Goal: Task Accomplishment & Management: Use online tool/utility

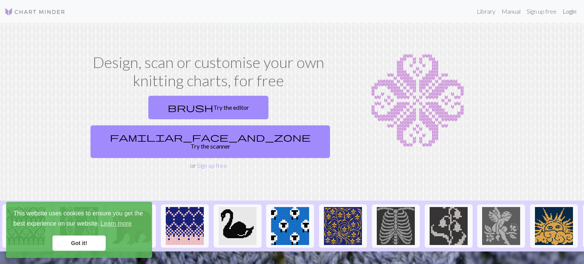
click at [572, 12] on link "Login" at bounding box center [570, 11] width 20 height 15
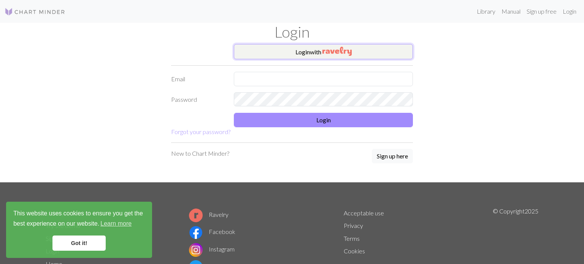
click at [365, 52] on button "Login with" at bounding box center [323, 51] width 179 height 15
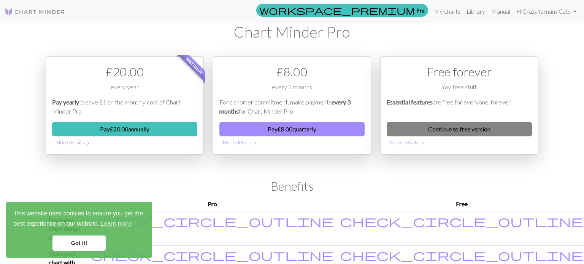
click at [469, 131] on link "Continue to free version" at bounding box center [459, 129] width 145 height 14
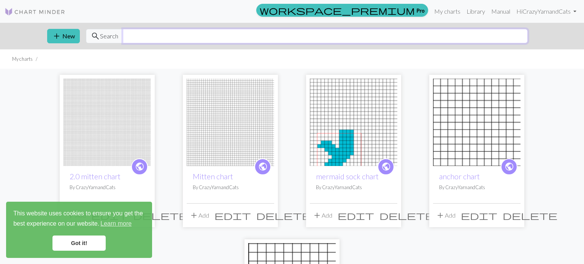
click at [136, 32] on input "text" at bounding box center [325, 36] width 405 height 14
type input "diamond cable"
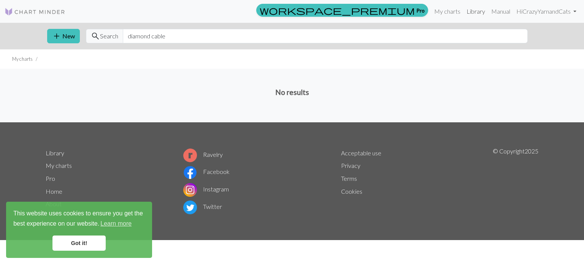
click at [472, 12] on link "Library" at bounding box center [476, 11] width 25 height 15
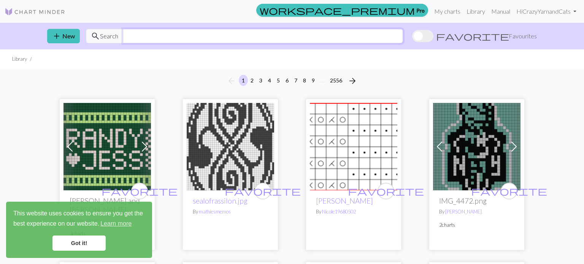
click at [210, 38] on input "text" at bounding box center [263, 36] width 280 height 14
type input "diamond cable"
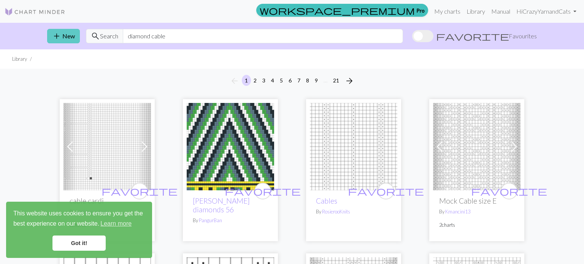
click at [59, 40] on span "add" at bounding box center [56, 36] width 9 height 11
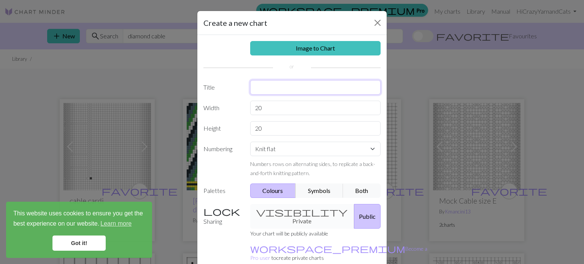
click at [298, 88] on input "text" at bounding box center [315, 87] width 131 height 14
type input "c"
type input "lateral cable chart"
drag, startPoint x: 266, startPoint y: 107, endPoint x: 240, endPoint y: 108, distance: 26.3
click at [240, 108] on div "Width 20" at bounding box center [292, 108] width 186 height 14
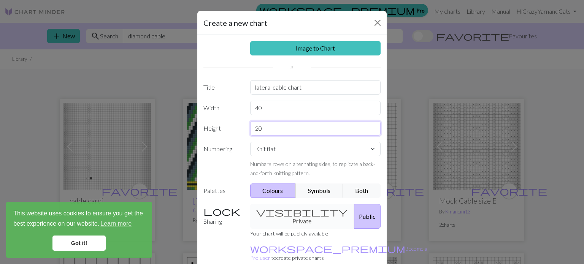
drag, startPoint x: 277, startPoint y: 127, endPoint x: 215, endPoint y: 131, distance: 62.5
click at [215, 131] on div "Height 20" at bounding box center [292, 128] width 186 height 14
drag, startPoint x: 270, startPoint y: 107, endPoint x: 237, endPoint y: 107, distance: 32.7
click at [237, 107] on div "Width 40" at bounding box center [292, 108] width 186 height 14
type input "120"
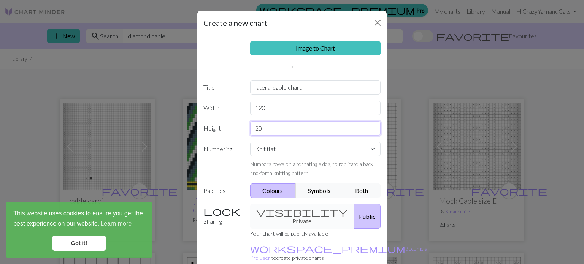
drag, startPoint x: 275, startPoint y: 131, endPoint x: 237, endPoint y: 125, distance: 38.2
click at [237, 125] on div "Height 20" at bounding box center [292, 128] width 186 height 14
type input "6"
type input "90"
click at [320, 193] on button "Symbols" at bounding box center [320, 191] width 48 height 14
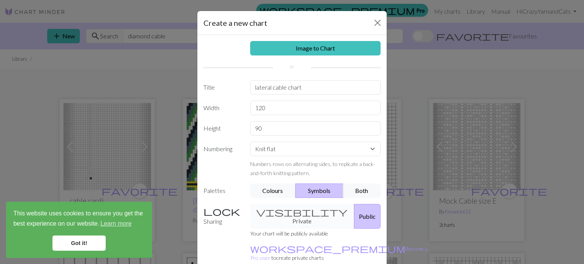
click at [298, 211] on div "visibility Private Public" at bounding box center [316, 216] width 140 height 25
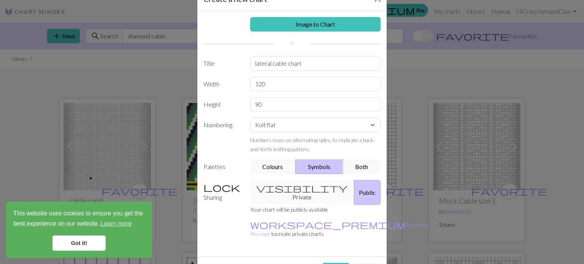
scroll to position [35, 0]
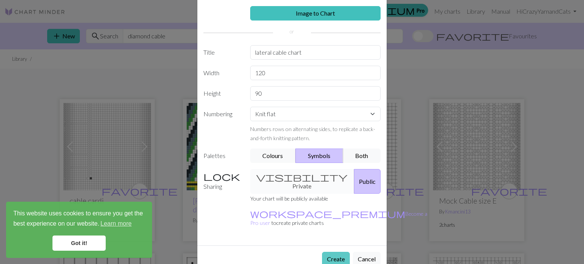
click at [333, 252] on button "Create" at bounding box center [336, 259] width 28 height 14
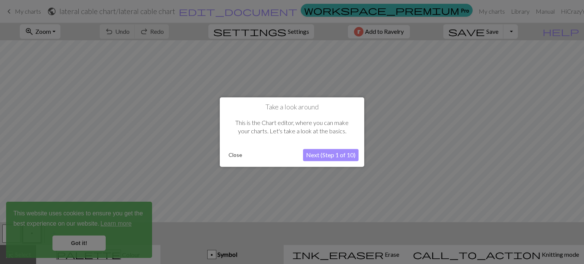
click at [331, 157] on button "Next (Step 1 of 10)" at bounding box center [331, 155] width 56 height 12
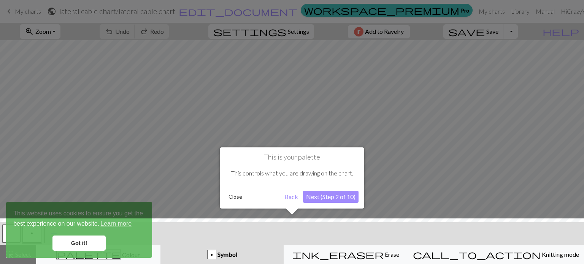
click at [329, 197] on button "Next (Step 2 of 10)" at bounding box center [331, 197] width 56 height 12
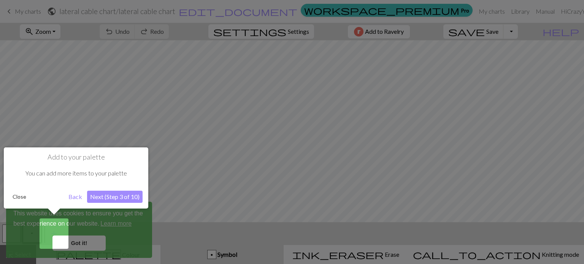
click at [120, 197] on button "Next (Step 3 of 10)" at bounding box center [115, 197] width 56 height 12
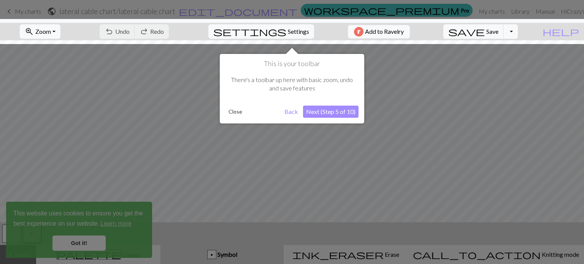
click at [335, 113] on button "Next (Step 5 of 10)" at bounding box center [331, 112] width 56 height 12
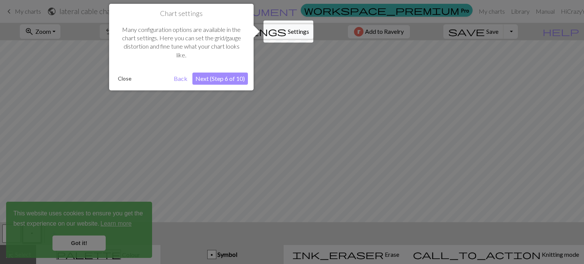
click at [207, 81] on button "Next (Step 6 of 10)" at bounding box center [220, 79] width 56 height 12
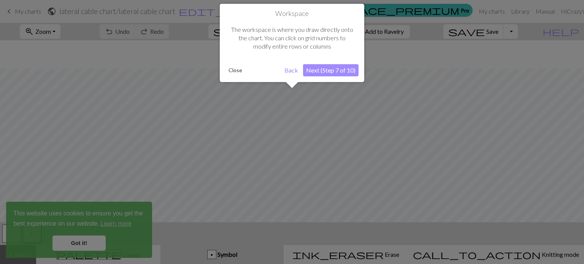
scroll to position [29, 0]
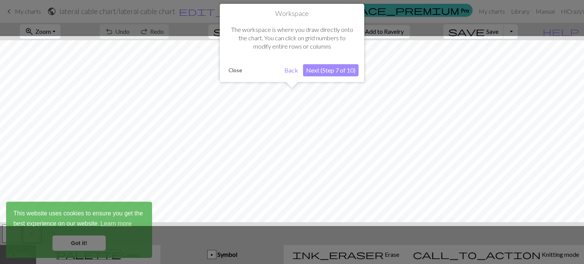
click at [332, 71] on button "Next (Step 7 of 10)" at bounding box center [331, 70] width 56 height 12
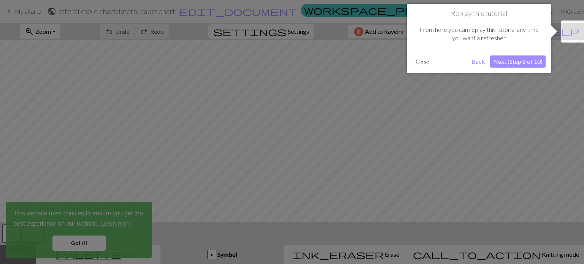
click at [517, 62] on button "Next (Step 8 of 10)" at bounding box center [518, 62] width 56 height 12
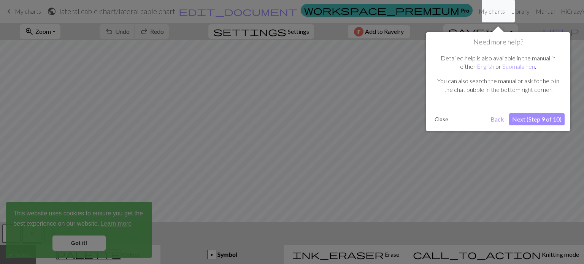
click at [538, 118] on button "Next (Step 9 of 10)" at bounding box center [537, 119] width 56 height 12
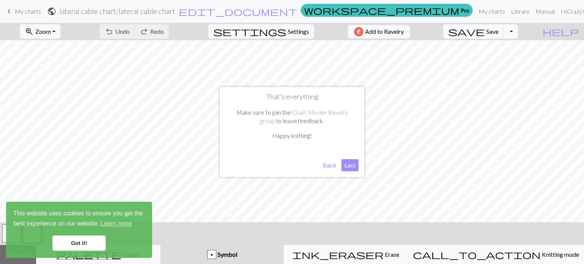
click at [349, 165] on button "Last" at bounding box center [350, 165] width 17 height 12
click at [80, 245] on link "Got it!" at bounding box center [78, 243] width 53 height 15
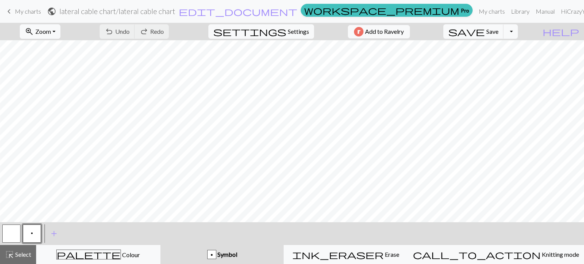
click at [237, 252] on span "Symbol" at bounding box center [226, 254] width 21 height 7
click at [51, 233] on span "add" at bounding box center [53, 234] width 9 height 11
click at [53, 234] on button "button" at bounding box center [52, 234] width 18 height 18
click at [72, 233] on span "add" at bounding box center [74, 234] width 9 height 11
click at [237, 257] on span "Symbol" at bounding box center [226, 254] width 21 height 7
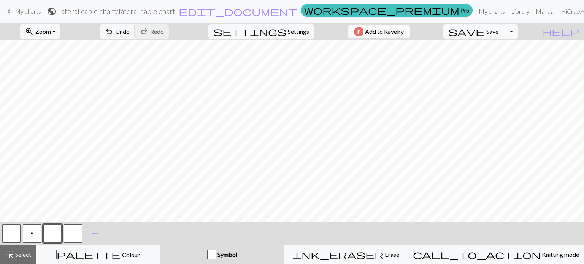
click at [30, 232] on button "p" at bounding box center [32, 234] width 18 height 18
click at [230, 249] on button "p Symbol" at bounding box center [223, 254] width 124 height 19
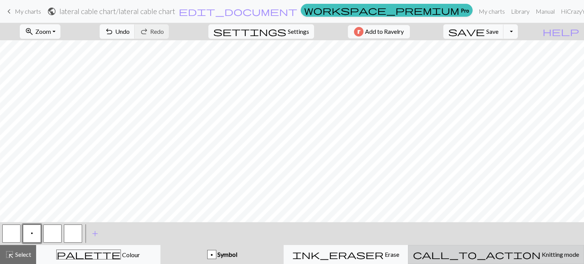
click at [541, 255] on span "Knitting mode" at bounding box center [560, 254] width 38 height 7
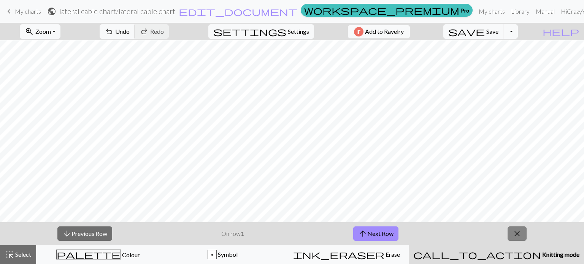
click at [521, 231] on span "close" at bounding box center [517, 234] width 9 height 11
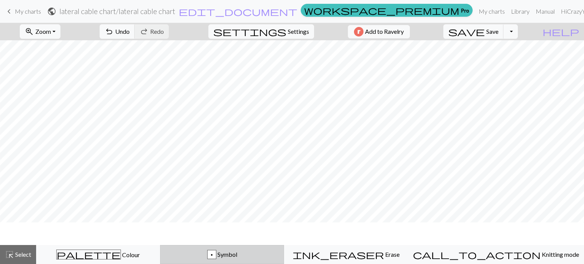
scroll to position [514, 672]
click at [237, 255] on span "Symbol" at bounding box center [226, 254] width 21 height 7
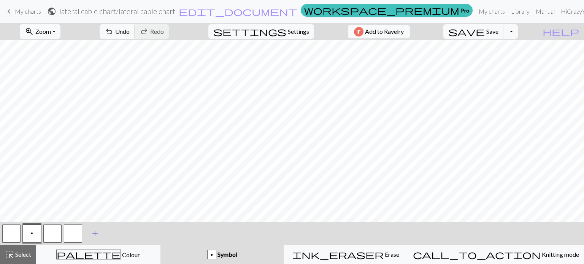
click at [94, 234] on span "add" at bounding box center [95, 234] width 9 height 11
click at [89, 234] on button "button" at bounding box center [93, 234] width 18 height 18
click at [98, 240] on button "button" at bounding box center [93, 234] width 18 height 18
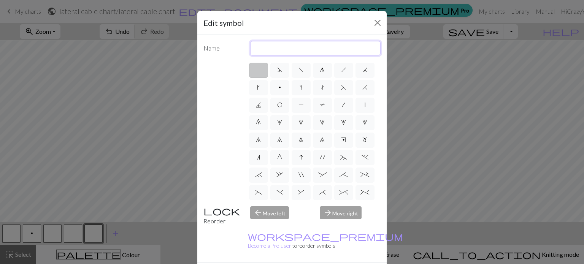
click at [290, 44] on input "text" at bounding box center [315, 48] width 131 height 14
type input "r"
click at [299, 189] on label ">" at bounding box center [301, 192] width 19 height 15
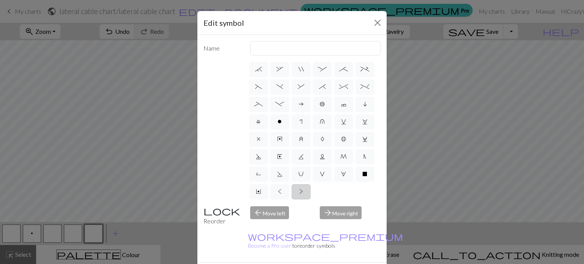
radio input "true"
type input "twisted purl"
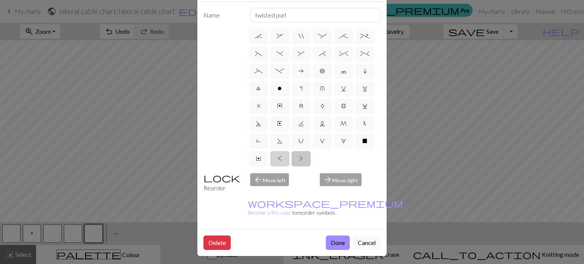
click at [276, 154] on label "<" at bounding box center [279, 158] width 19 height 15
click at [278, 260] on input "<" at bounding box center [280, 262] width 5 height 5
radio input "true"
type input "twisted knit"
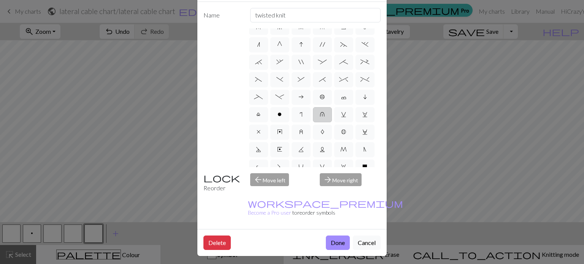
scroll to position [80, 0]
click at [321, 82] on span "*" at bounding box center [322, 80] width 7 height 6
click at [321, 155] on input "*" at bounding box center [321, 157] width 5 height 5
radio input "true"
type input "right part of right 3+ stitch cable, wyib"
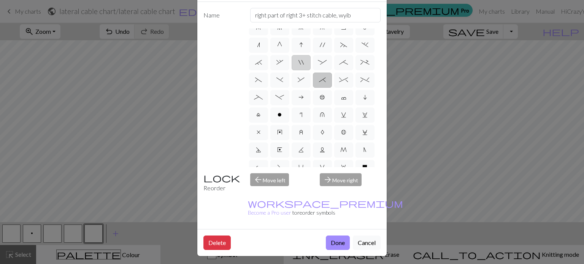
click at [296, 62] on label """ at bounding box center [301, 62] width 19 height 15
click at [299, 137] on input """ at bounding box center [301, 139] width 5 height 5
radio input "true"
type input "cable extra"
click at [278, 59] on span "," at bounding box center [280, 62] width 7 height 6
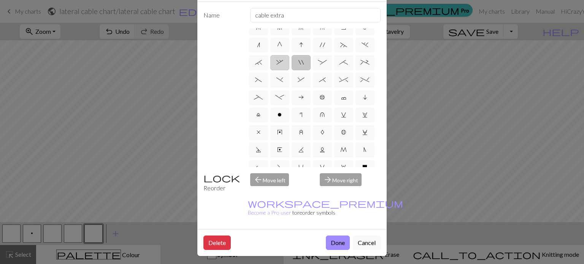
click at [278, 137] on input "," at bounding box center [279, 139] width 5 height 5
radio input "true"
type input "3+ stitch right twist"
click at [369, 47] on label "." at bounding box center [365, 45] width 19 height 15
click at [367, 120] on input "." at bounding box center [364, 122] width 5 height 5
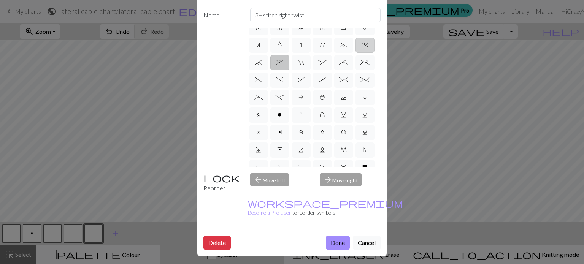
radio input "true"
type input "3+ stitch left twist"
click at [340, 45] on span "~" at bounding box center [343, 45] width 7 height 6
click at [340, 120] on input "~" at bounding box center [342, 122] width 5 height 5
radio input "true"
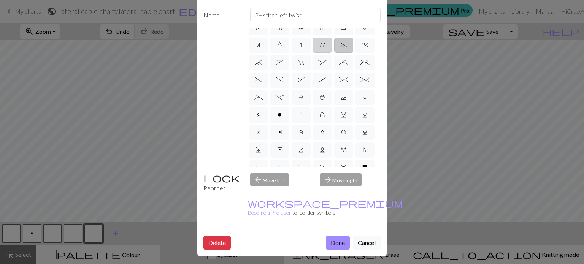
click at [318, 45] on label "'" at bounding box center [322, 45] width 19 height 15
click at [320, 120] on input "'" at bounding box center [322, 122] width 5 height 5
radio input "true"
type input "cable extra"
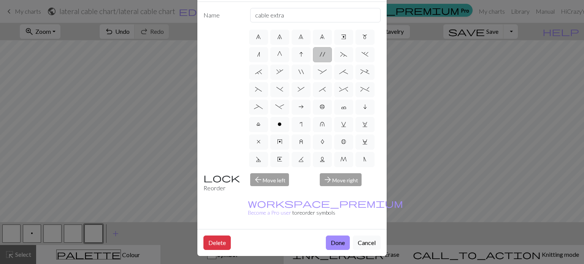
scroll to position [68, 0]
click at [281, 56] on span "G" at bounding box center [279, 57] width 5 height 6
click at [281, 120] on input "G" at bounding box center [279, 122] width 5 height 5
radio input "true"
type input "psso"
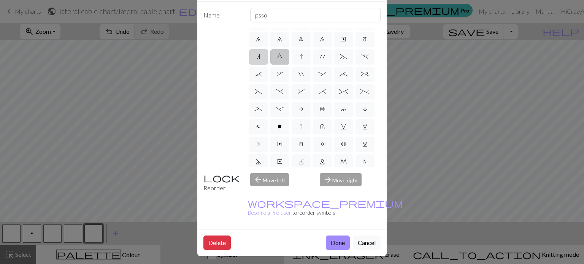
click at [257, 57] on span "n" at bounding box center [258, 57] width 3 height 6
click at [257, 120] on input "n" at bounding box center [259, 122] width 5 height 5
radio input "true"
type input "k2tog"
click at [371, 39] on label "m" at bounding box center [365, 39] width 19 height 15
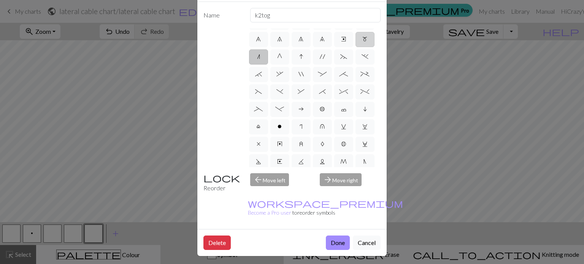
click at [367, 102] on input "m" at bounding box center [365, 104] width 5 height 5
radio input "true"
type input "m1"
click at [343, 43] on label "e" at bounding box center [343, 39] width 19 height 15
click at [343, 102] on input "e" at bounding box center [343, 104] width 5 height 5
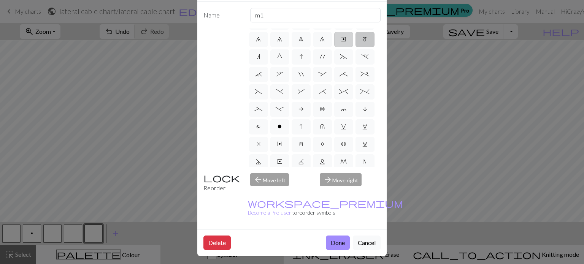
radio input "true"
type input "Right end"
click at [323, 43] on label "9" at bounding box center [322, 39] width 19 height 15
click at [323, 102] on input "9" at bounding box center [322, 104] width 5 height 5
radio input "true"
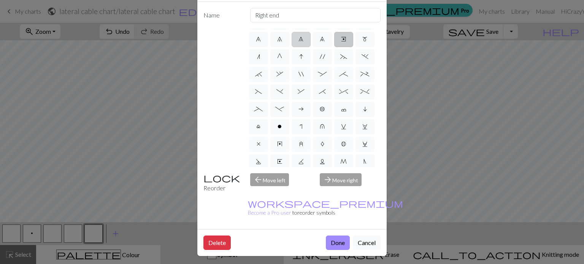
type input "decrease 4"
click at [301, 43] on label "8" at bounding box center [301, 39] width 19 height 15
click at [301, 102] on input "8" at bounding box center [301, 104] width 5 height 5
radio input "true"
type input "decrease 3"
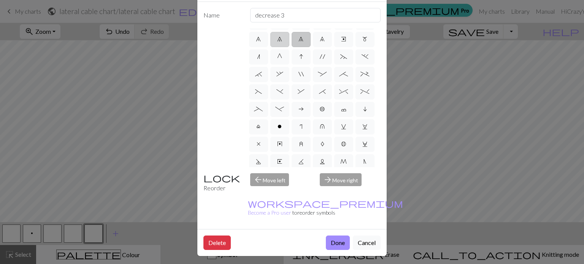
click at [276, 45] on label "7" at bounding box center [279, 39] width 19 height 15
click at [277, 102] on input "7" at bounding box center [279, 104] width 5 height 5
radio input "true"
type input "decrease 2"
click at [324, 73] on span ":" at bounding box center [322, 74] width 9 height 6
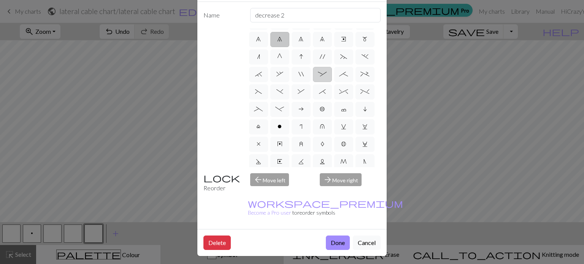
click at [323, 137] on input ":" at bounding box center [320, 139] width 5 height 5
radio input "true"
type input "left part of 4+ stitch cable wyib"
click at [260, 91] on span "(" at bounding box center [258, 92] width 7 height 6
click at [260, 155] on input "(" at bounding box center [257, 157] width 5 height 5
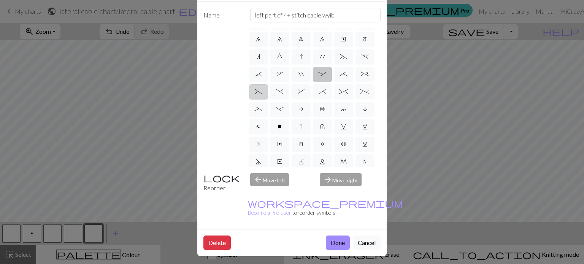
radio input "true"
type input "left part of left 3+ stitch cable, wyif"
click at [282, 91] on span ")" at bounding box center [280, 92] width 7 height 6
click at [282, 155] on input ")" at bounding box center [279, 157] width 5 height 5
radio input "true"
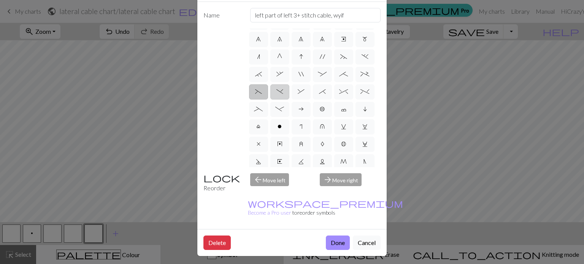
type input "right part of left 3+ stitch cable, wyif"
click at [282, 74] on span "," at bounding box center [280, 74] width 7 height 6
click at [282, 137] on input "," at bounding box center [279, 139] width 5 height 5
radio input "true"
type input "3+ stitch right twist"
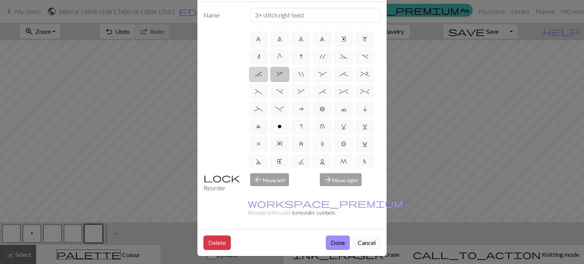
click at [261, 76] on span "`" at bounding box center [258, 74] width 7 height 6
click at [260, 137] on input "`" at bounding box center [257, 139] width 5 height 5
radio input "true"
click at [281, 74] on span "," at bounding box center [280, 74] width 7 height 6
click at [281, 137] on input "," at bounding box center [279, 139] width 5 height 5
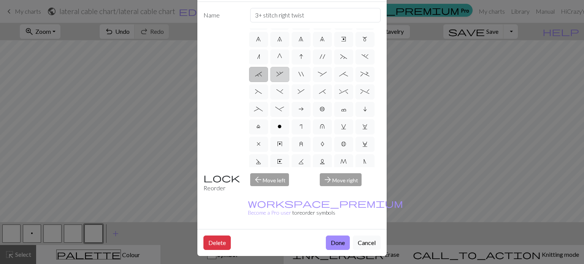
radio input "true"
click at [363, 55] on span "." at bounding box center [365, 57] width 7 height 6
click at [363, 120] on input "." at bounding box center [364, 122] width 5 height 5
radio input "true"
type input "3+ stitch left twist"
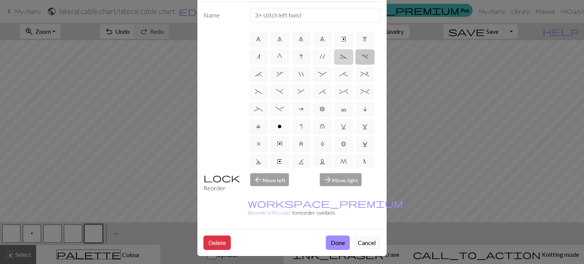
click at [346, 57] on span "~" at bounding box center [343, 57] width 7 height 6
click at [345, 120] on input "~" at bounding box center [342, 122] width 5 height 5
radio input "true"
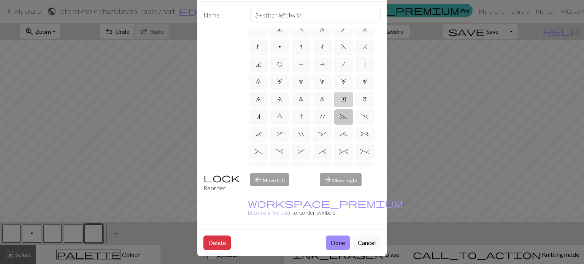
scroll to position [1, 0]
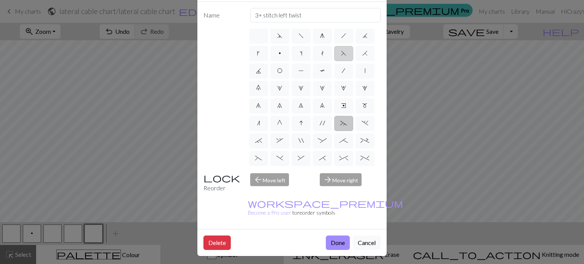
click at [347, 50] on label "F" at bounding box center [343, 53] width 19 height 15
click at [346, 50] on input "F" at bounding box center [343, 52] width 5 height 5
radio input "true"
type input "ssk"
click at [359, 54] on label "H" at bounding box center [365, 53] width 19 height 15
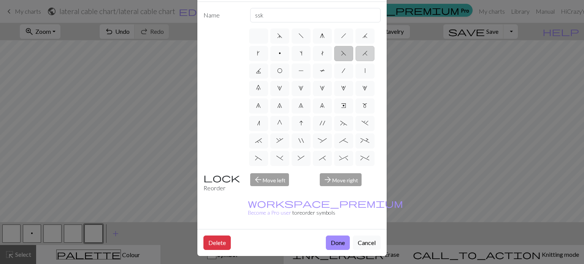
click at [363, 54] on input "H" at bounding box center [365, 52] width 5 height 5
radio input "true"
type input "k2tog"
click at [252, 71] on label "J" at bounding box center [258, 71] width 19 height 15
click at [256, 71] on input "J" at bounding box center [258, 69] width 5 height 5
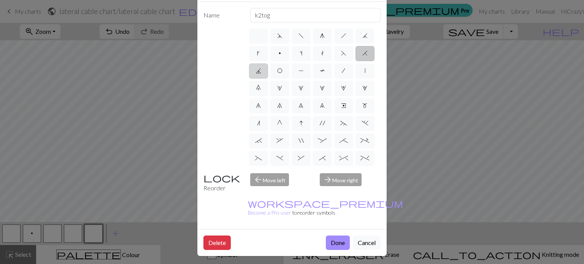
radio input "true"
type input "p3tog"
click at [286, 71] on label "O" at bounding box center [279, 71] width 19 height 15
click at [282, 71] on input "O" at bounding box center [279, 69] width 5 height 5
radio input "true"
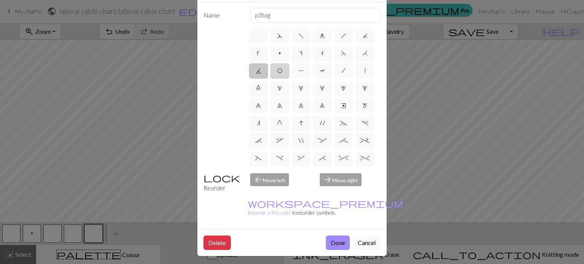
type input "yo"
click at [301, 70] on span "P" at bounding box center [301, 71] width 5 height 6
click at [301, 70] on input "P" at bounding box center [301, 69] width 5 height 5
radio input "true"
type input "purl"
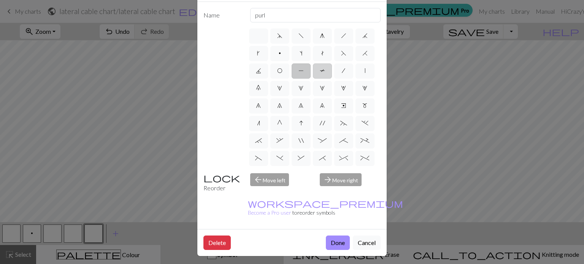
click at [322, 73] on span "T" at bounding box center [322, 71] width 5 height 6
click at [322, 72] on input "T" at bounding box center [322, 69] width 5 height 5
radio input "true"
type input "ptbl"
click at [265, 54] on label "k" at bounding box center [258, 53] width 19 height 15
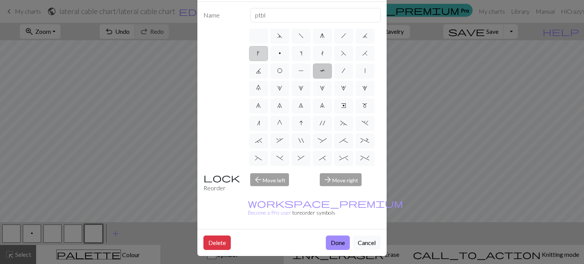
click at [262, 54] on input "k" at bounding box center [259, 52] width 5 height 5
radio input "true"
type input "right leaning increase"
click at [281, 55] on label "p" at bounding box center [279, 53] width 19 height 15
click at [281, 55] on input "p" at bounding box center [281, 52] width 5 height 5
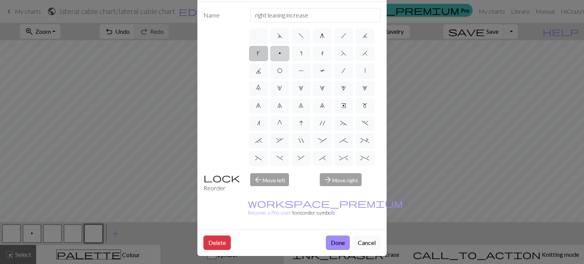
radio input "true"
type input "purl"
click at [344, 38] on span "h" at bounding box center [343, 36] width 5 height 6
click at [344, 37] on input "h" at bounding box center [343, 34] width 5 height 5
radio input "true"
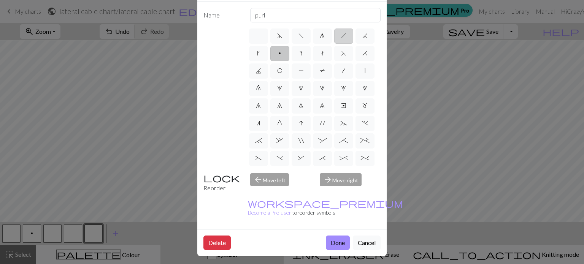
type input "right leaning decrease"
click at [367, 38] on span "j" at bounding box center [365, 36] width 5 height 6
click at [367, 37] on input "j" at bounding box center [365, 34] width 5 height 5
radio input "true"
type input "k3tog"
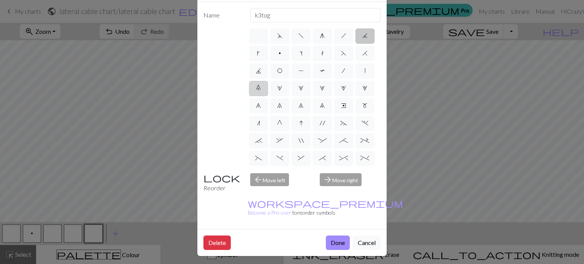
click at [257, 89] on span "0" at bounding box center [258, 88] width 5 height 6
click at [257, 89] on input "0" at bounding box center [258, 87] width 5 height 5
radio input "true"
type input "decrease 5"
click at [281, 89] on span "1" at bounding box center [279, 88] width 5 height 6
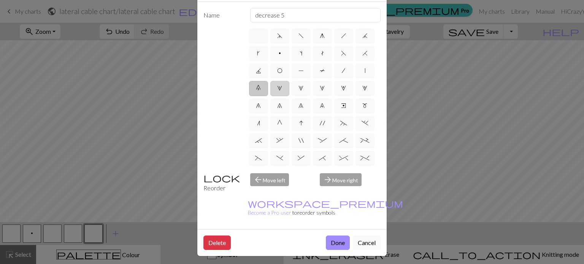
click at [281, 89] on input "1" at bounding box center [279, 87] width 5 height 5
radio input "true"
type input "increase 1"
click at [302, 91] on span "2" at bounding box center [301, 88] width 5 height 6
click at [302, 90] on input "2" at bounding box center [301, 87] width 5 height 5
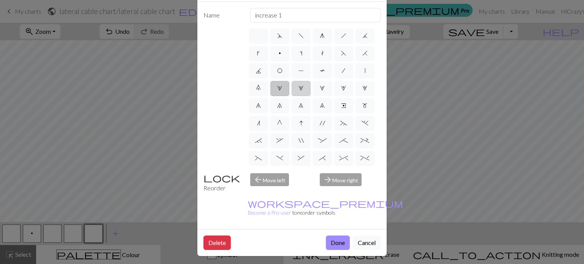
radio input "true"
type input "increase 2"
click at [344, 106] on span "e" at bounding box center [343, 106] width 5 height 6
click at [344, 106] on input "e" at bounding box center [343, 104] width 5 height 5
radio input "true"
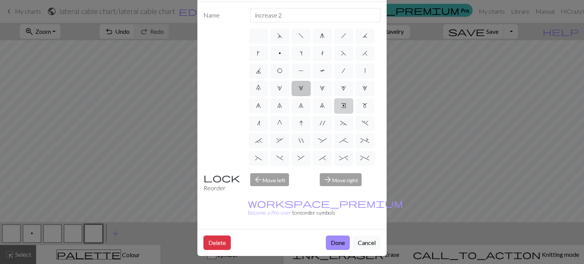
type input "Right end"
click at [369, 105] on label "m" at bounding box center [365, 106] width 19 height 15
click at [367, 105] on input "m" at bounding box center [365, 104] width 5 height 5
radio input "true"
type input "m1"
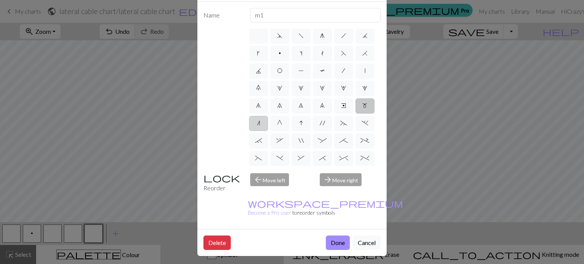
click at [262, 126] on label "n" at bounding box center [258, 123] width 19 height 15
click at [262, 125] on input "n" at bounding box center [259, 122] width 5 height 5
radio input "true"
type input "k2tog"
click at [280, 126] on label "G" at bounding box center [279, 123] width 19 height 15
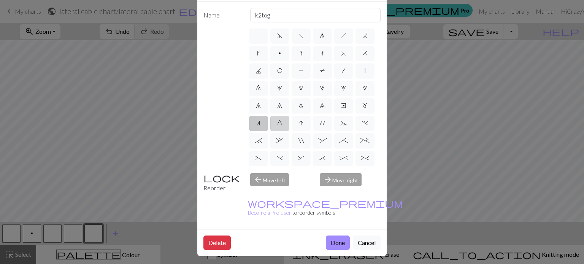
click at [280, 125] on input "G" at bounding box center [279, 122] width 5 height 5
radio input "true"
type input "psso"
click at [305, 127] on label "I" at bounding box center [301, 123] width 19 height 15
click at [304, 125] on input "I" at bounding box center [301, 122] width 5 height 5
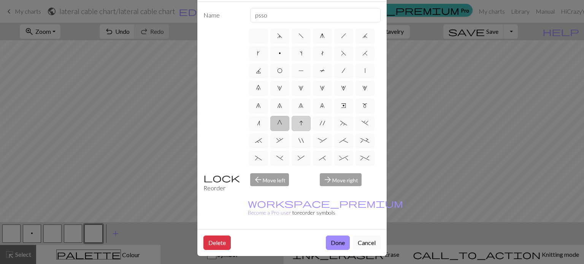
radio input "true"
type input "sk2p"
click at [323, 126] on span "'" at bounding box center [322, 123] width 5 height 6
click at [323, 125] on input "'" at bounding box center [322, 122] width 5 height 5
radio input "true"
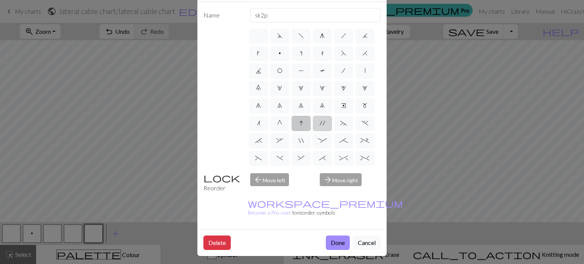
type input "cable extra"
click at [343, 125] on span "~" at bounding box center [343, 123] width 7 height 6
click at [343, 125] on input "~" at bounding box center [342, 122] width 5 height 5
radio input "true"
type input "3+ stitch left twist"
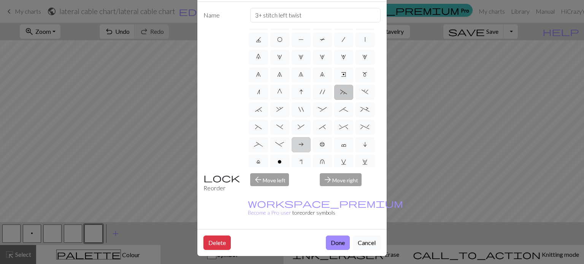
scroll to position [33, 0]
click at [303, 144] on span "a" at bounding box center [301, 144] width 5 height 6
click at [303, 172] on input "a" at bounding box center [301, 174] width 5 height 5
radio input "true"
type input "Purl on WS"
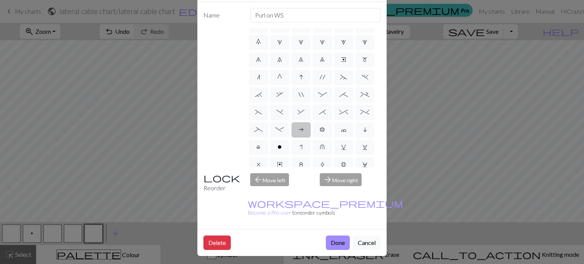
scroll to position [56, 0]
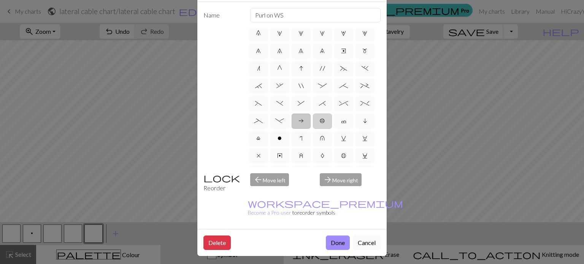
click at [321, 123] on span "b" at bounding box center [322, 121] width 5 height 6
click at [321, 172] on input "b" at bounding box center [322, 174] width 5 height 5
radio input "true"
type input "Peppercorn"
click at [342, 123] on span "c" at bounding box center [343, 121] width 5 height 6
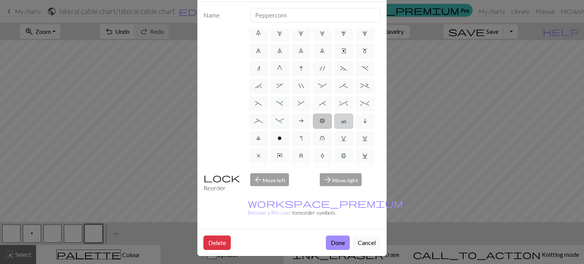
click at [342, 172] on input "c" at bounding box center [343, 174] width 5 height 5
radio input "true"
type input "Bind off"
click at [365, 121] on span "i" at bounding box center [365, 121] width 4 height 6
click at [365, 172] on input "i" at bounding box center [365, 174] width 5 height 5
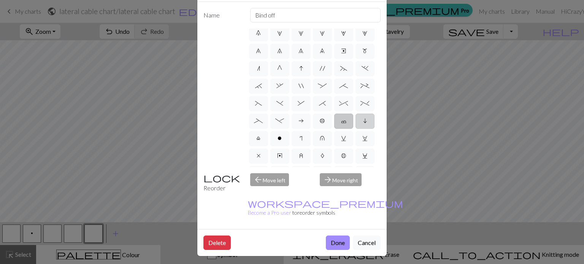
radio input "true"
type input "skpo"
click at [263, 134] on label "l" at bounding box center [258, 138] width 19 height 15
click at [261, 190] on input "l" at bounding box center [258, 192] width 5 height 5
radio input "true"
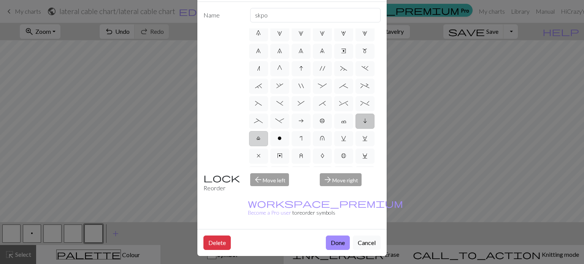
type input "Twisted stitch"
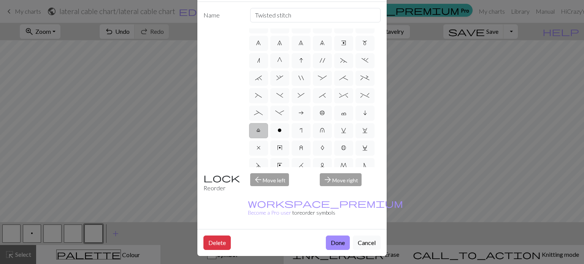
scroll to position [68, 0]
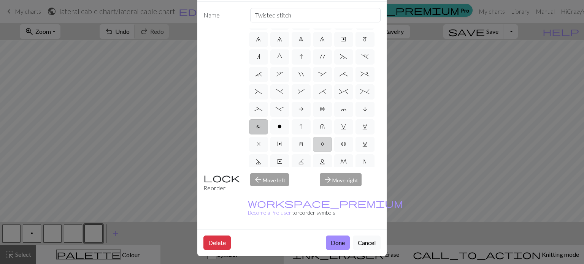
click at [320, 147] on label "A" at bounding box center [322, 144] width 19 height 15
click at [321, 207] on input "A" at bounding box center [323, 209] width 5 height 5
radio input "true"
click at [259, 126] on span "l" at bounding box center [258, 127] width 4 height 6
click at [259, 190] on input "l" at bounding box center [258, 192] width 5 height 5
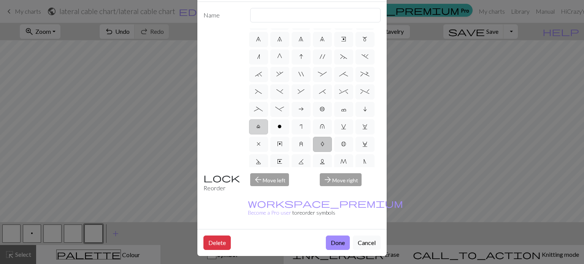
radio input "true"
type input "Twisted stitch"
click at [282, 125] on label "o" at bounding box center [279, 126] width 19 height 15
click at [282, 190] on input "o" at bounding box center [280, 192] width 5 height 5
radio input "true"
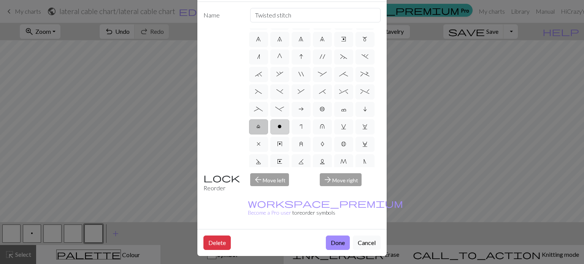
type input "purl"
click at [297, 126] on label "r" at bounding box center [301, 126] width 19 height 15
click at [300, 190] on input "r" at bounding box center [302, 192] width 5 height 5
radio input "true"
type input "knit by wrapping yarn over"
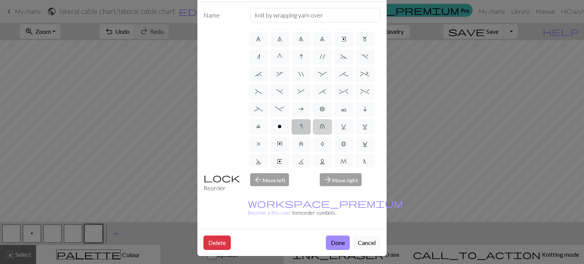
click at [323, 129] on span "u" at bounding box center [322, 127] width 5 height 6
click at [323, 190] on input "u" at bounding box center [322, 192] width 5 height 5
radio input "true"
type input "k1 in row below"
click at [339, 126] on label "v" at bounding box center [343, 126] width 19 height 15
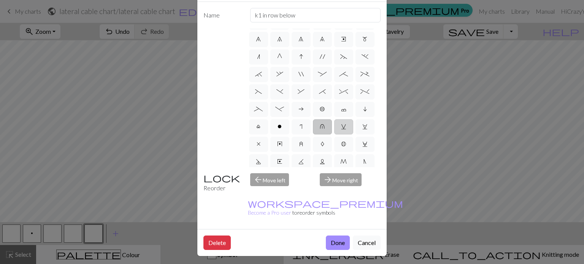
click at [341, 190] on input "v" at bounding box center [343, 192] width 5 height 5
radio input "true"
type input "sl1 knitwise"
click at [365, 128] on span "w" at bounding box center [365, 127] width 5 height 6
click at [365, 190] on input "w" at bounding box center [365, 192] width 5 height 5
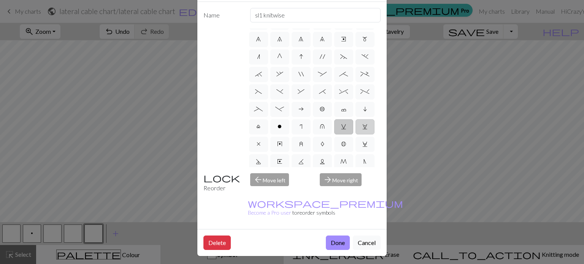
radio input "true"
type input "p1, yo, p1"
click at [261, 143] on label "x" at bounding box center [258, 144] width 19 height 15
click at [261, 207] on input "x" at bounding box center [259, 209] width 5 height 5
radio input "true"
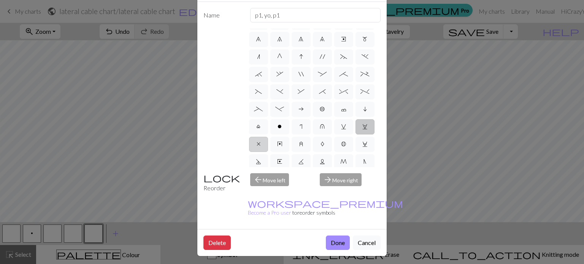
type input "no stitch"
click at [285, 145] on label "y" at bounding box center [279, 144] width 19 height 15
click at [282, 207] on input "y" at bounding box center [279, 209] width 5 height 5
radio input "true"
type input "make bobble"
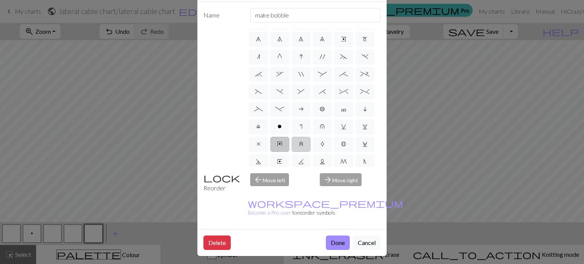
click at [296, 144] on label "z" at bounding box center [301, 144] width 19 height 15
click at [299, 207] on input "z" at bounding box center [301, 209] width 5 height 5
radio input "true"
type input "twisted stitch in row below"
click at [322, 147] on label "A" at bounding box center [322, 144] width 19 height 15
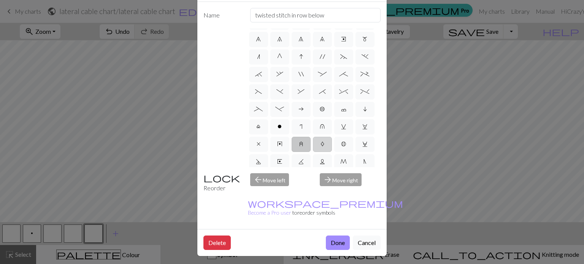
click at [322, 207] on input "A" at bounding box center [323, 209] width 5 height 5
radio input "true"
click at [348, 145] on label "B" at bounding box center [343, 144] width 19 height 15
click at [346, 207] on input "B" at bounding box center [343, 209] width 5 height 5
radio input "true"
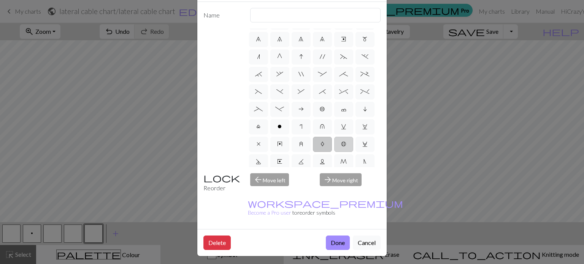
type input "Bobble"
click at [363, 145] on span "C" at bounding box center [365, 144] width 5 height 6
click at [363, 207] on input "C" at bounding box center [365, 209] width 5 height 5
radio input "true"
type input "slp wyif"
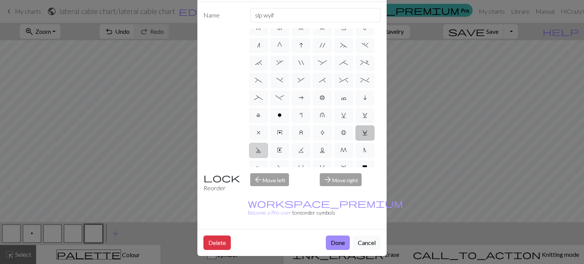
scroll to position [80, 0]
click at [261, 148] on span "D" at bounding box center [258, 150] width 5 height 6
click at [261, 225] on input "D" at bounding box center [258, 227] width 5 height 5
radio input "true"
type input "Purl-side double decrease"
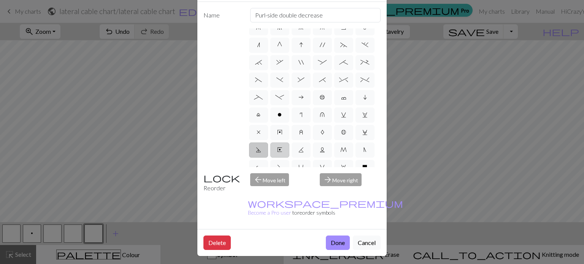
click at [288, 148] on label "E" at bounding box center [279, 150] width 19 height 15
click at [282, 225] on input "E" at bounding box center [279, 227] width 5 height 5
radio input "true"
type input "Left end"
click at [300, 151] on span "K" at bounding box center [301, 150] width 5 height 6
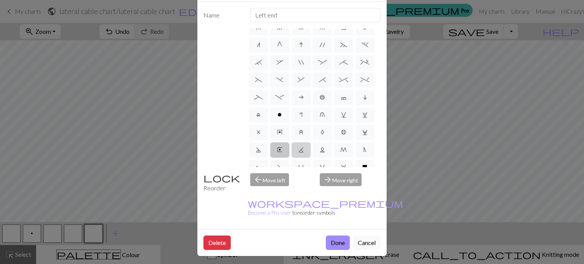
click at [300, 225] on input "K" at bounding box center [301, 227] width 5 height 5
radio input "true"
type input "p2tog tbl"
click at [320, 153] on label "L" at bounding box center [322, 150] width 19 height 15
click at [320, 225] on input "L" at bounding box center [322, 227] width 5 height 5
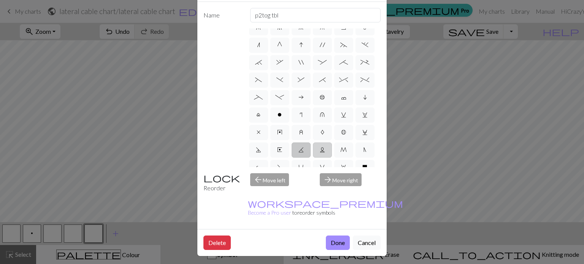
radio input "true"
type input "Twisted reverse stitch"
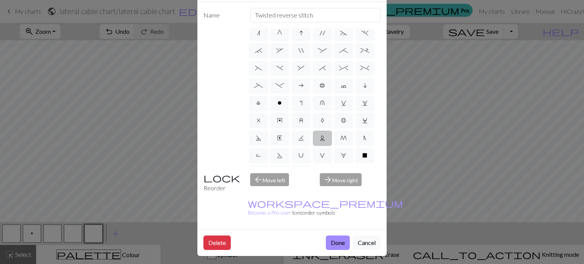
scroll to position [91, 0]
click at [339, 138] on label "M" at bounding box center [343, 138] width 19 height 15
click at [340, 225] on input "M" at bounding box center [342, 227] width 5 height 5
radio input "true"
type input "m1"
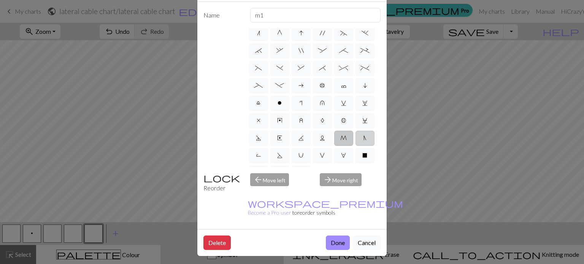
drag, startPoint x: 362, startPoint y: 137, endPoint x: 366, endPoint y: 140, distance: 5.4
click at [367, 141] on label "N" at bounding box center [365, 138] width 19 height 15
click at [367, 225] on input "N" at bounding box center [366, 227] width 5 height 5
radio input "true"
type input "skp"
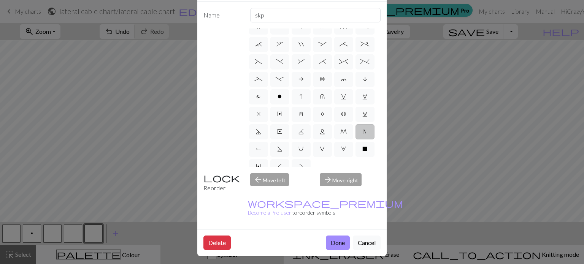
scroll to position [106, 0]
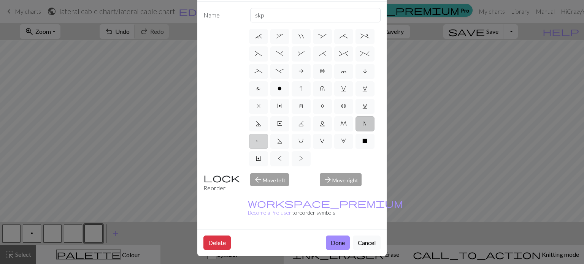
click at [264, 142] on label "R" at bounding box center [258, 141] width 19 height 15
click at [261, 242] on input "R" at bounding box center [258, 244] width 5 height 5
radio input "true"
type input "purl by wrapping yarn over"
click at [278, 140] on span "S" at bounding box center [279, 141] width 5 height 6
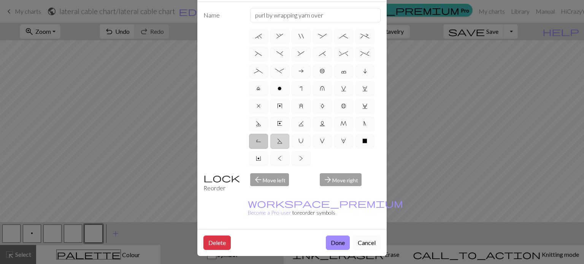
click at [278, 242] on input "S" at bounding box center [279, 244] width 5 height 5
radio input "true"
type input "p2tog tbl"
click at [300, 139] on span "U" at bounding box center [301, 141] width 5 height 6
click at [300, 242] on input "U" at bounding box center [301, 244] width 5 height 5
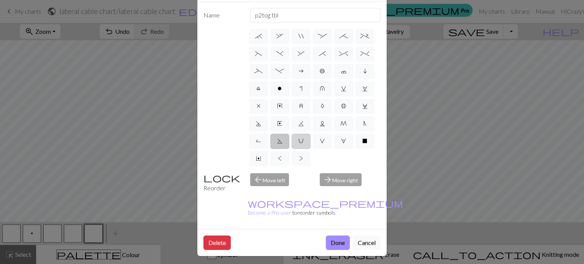
radio input "true"
type input "eyelet"
click at [318, 141] on label "V" at bounding box center [322, 141] width 19 height 15
click at [320, 242] on input "V" at bounding box center [322, 244] width 5 height 5
radio input "true"
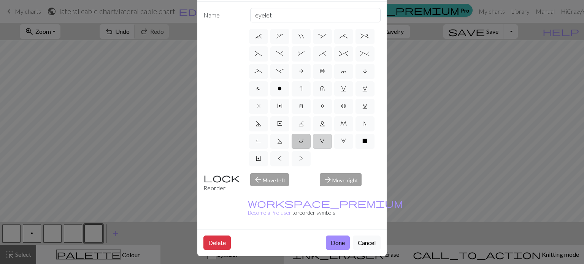
type input "sl1 purlwise"
click at [341, 142] on span "W" at bounding box center [343, 141] width 5 height 6
click at [341, 242] on input "W" at bounding box center [343, 244] width 5 height 5
radio input "true"
type input "k1, yo, k1"
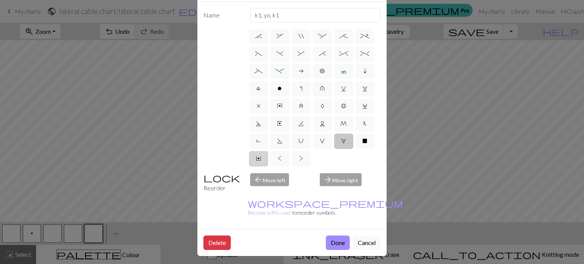
click at [264, 157] on label "Y" at bounding box center [258, 158] width 19 height 15
click at [261, 260] on input "Y" at bounding box center [258, 262] width 5 height 5
radio input "true"
type input "place bead"
click at [276, 157] on label "<" at bounding box center [279, 158] width 19 height 15
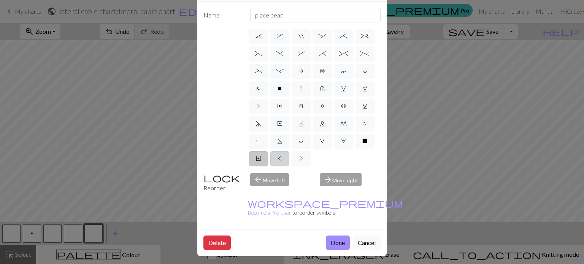
click at [278, 260] on input "<" at bounding box center [280, 262] width 5 height 5
radio input "true"
type input "twisted knit"
click at [301, 157] on span ">" at bounding box center [301, 159] width 4 height 6
click at [301, 260] on input ">" at bounding box center [301, 262] width 5 height 5
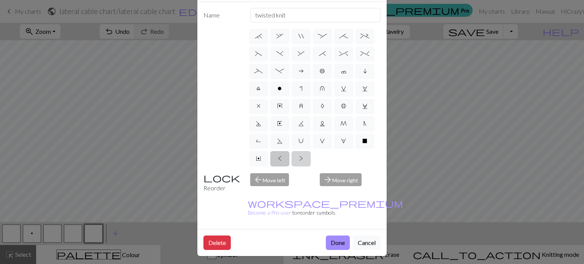
radio input "true"
type input "twisted purl"
click at [342, 181] on div "arrow_forward Move right" at bounding box center [350, 182] width 70 height 19
click at [277, 179] on div "arrow_back Move left" at bounding box center [281, 182] width 70 height 19
click at [253, 89] on label "l" at bounding box center [258, 88] width 19 height 15
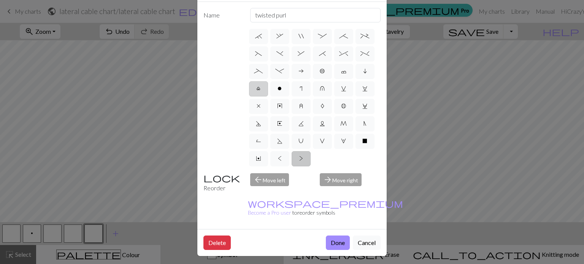
click at [256, 190] on input "l" at bounding box center [258, 192] width 5 height 5
radio input "true"
type input "Twisted stitch"
click at [336, 236] on button "Done" at bounding box center [338, 243] width 24 height 14
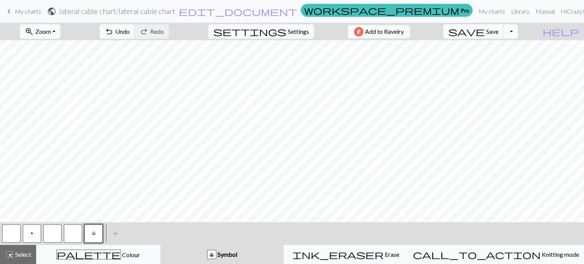
click at [75, 233] on button "button" at bounding box center [73, 234] width 18 height 18
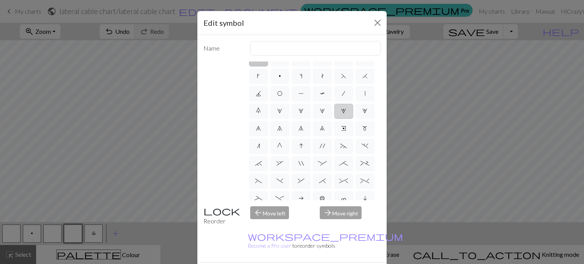
scroll to position [12, 0]
click at [346, 146] on span "~" at bounding box center [343, 146] width 7 height 6
click at [345, 153] on input "~" at bounding box center [342, 155] width 5 height 5
radio input "true"
type input "3+ stitch left twist"
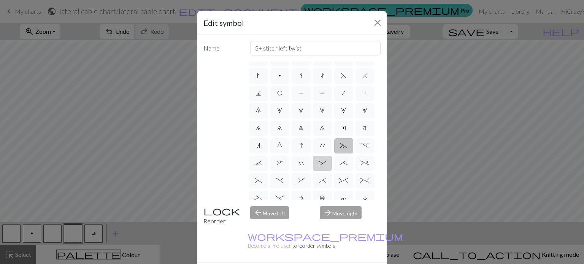
click at [321, 165] on span ":" at bounding box center [322, 163] width 9 height 6
click at [321, 170] on input ":" at bounding box center [320, 172] width 5 height 5
radio input "true"
type input "left part of 4+ stitch cable wyib"
click at [294, 167] on label """ at bounding box center [301, 163] width 19 height 15
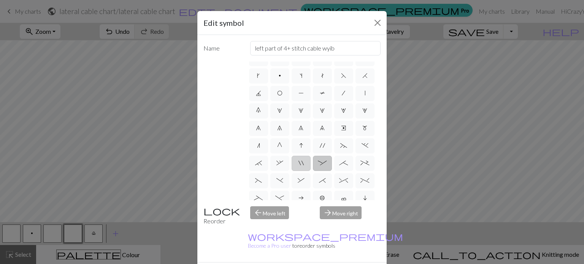
click at [299, 170] on input """ at bounding box center [301, 172] width 5 height 5
radio input "true"
type input "cable extra"
click at [284, 182] on label ")" at bounding box center [279, 180] width 19 height 15
click at [282, 188] on input ")" at bounding box center [279, 190] width 5 height 5
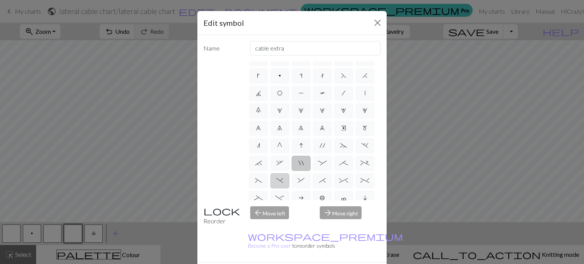
radio input "true"
type input "right part of left 3+ stitch cable, wyif"
click at [277, 164] on span "," at bounding box center [280, 163] width 7 height 6
click at [277, 170] on input "," at bounding box center [279, 172] width 5 height 5
radio input "true"
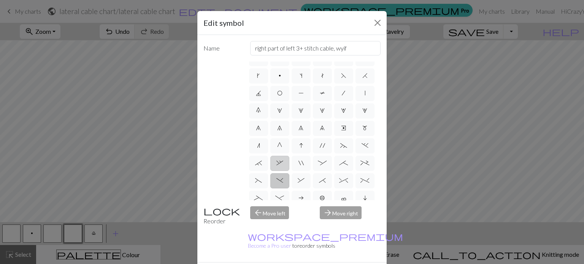
type input "3+ stitch right twist"
click at [322, 163] on span ":" at bounding box center [322, 163] width 9 height 6
click at [322, 170] on input ":" at bounding box center [320, 172] width 5 height 5
radio input "true"
type input "left part of 4+ stitch cable wyib"
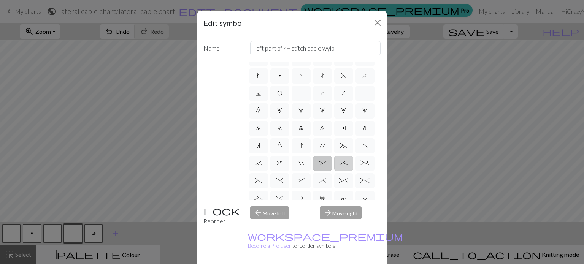
click at [344, 166] on label ";" at bounding box center [343, 163] width 19 height 15
click at [344, 170] on input ";" at bounding box center [341, 172] width 5 height 5
radio input "true"
type input "right part of 4+ stitch cable wyib"
click at [372, 165] on label "+" at bounding box center [365, 163] width 19 height 15
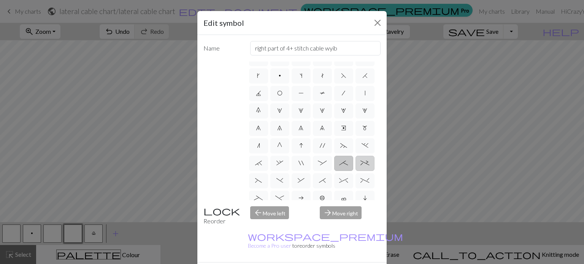
click at [366, 170] on input "+" at bounding box center [363, 172] width 5 height 5
radio input "true"
type input "2 stitch left purl twist cable"
click at [264, 197] on label "_" at bounding box center [258, 198] width 19 height 15
click at [259, 205] on input "_" at bounding box center [256, 207] width 5 height 5
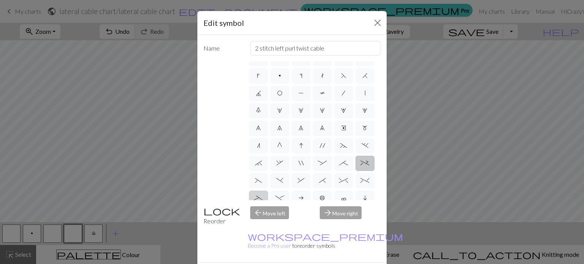
radio input "true"
type input "Left part of left 4+ cable"
click at [279, 196] on span "-" at bounding box center [279, 198] width 9 height 6
click at [279, 205] on input "-" at bounding box center [277, 207] width 5 height 5
radio input "true"
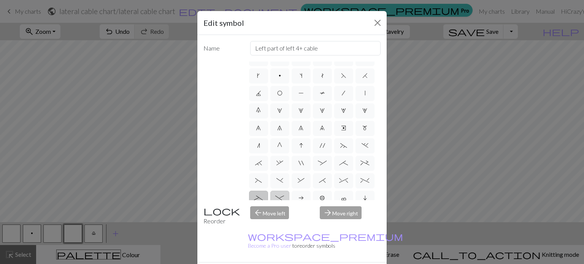
type input "Right part of left 4+ cable"
click at [298, 180] on span "&" at bounding box center [301, 181] width 7 height 6
click at [298, 188] on input "&" at bounding box center [300, 190] width 5 height 5
radio input "true"
type input "left part of right 3+ stitch cable, wyib"
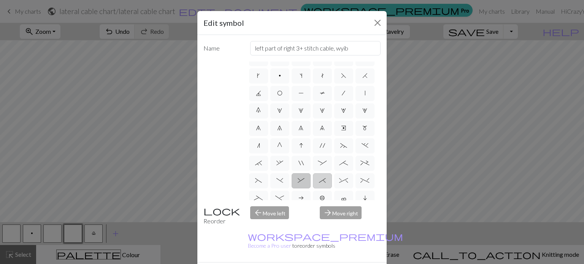
click at [323, 181] on span "*" at bounding box center [322, 181] width 7 height 6
click at [323, 188] on input "*" at bounding box center [321, 190] width 5 height 5
radio input "true"
type input "right part of right 3+ stitch cable, wyib"
click at [341, 181] on span "^" at bounding box center [343, 181] width 9 height 6
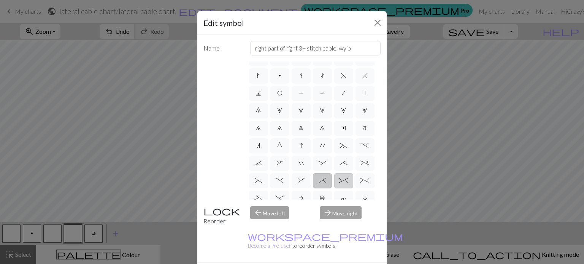
click at [341, 188] on input "^" at bounding box center [341, 190] width 5 height 5
radio input "true"
type input "2 stitch right twist cable"
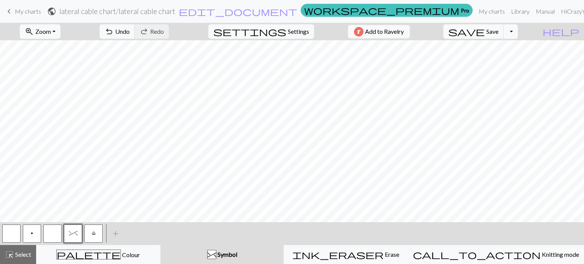
click at [53, 232] on button "button" at bounding box center [52, 234] width 18 height 18
click at [53, 234] on button "button" at bounding box center [52, 234] width 18 height 18
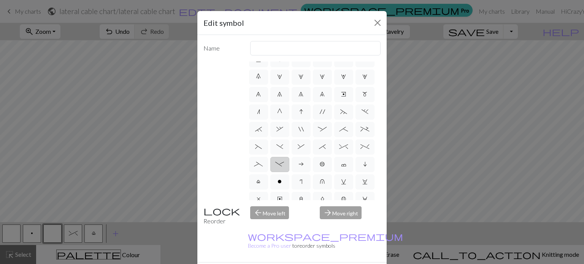
scroll to position [56, 0]
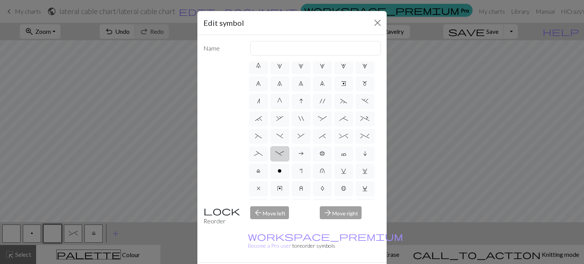
click at [277, 150] on label "-" at bounding box center [279, 153] width 19 height 15
click at [277, 205] on input "-" at bounding box center [277, 207] width 5 height 5
radio input "true"
type input "Right part of left 4+ cable"
click at [258, 154] on span "_" at bounding box center [258, 154] width 9 height 6
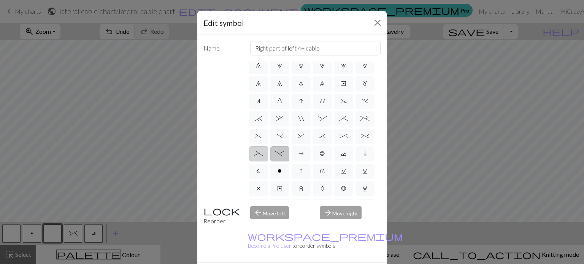
click at [258, 205] on input "_" at bounding box center [256, 207] width 5 height 5
radio input "true"
type input "Left part of left 4+ cable"
click at [368, 136] on span "%" at bounding box center [365, 136] width 9 height 6
click at [366, 188] on input "%" at bounding box center [363, 190] width 5 height 5
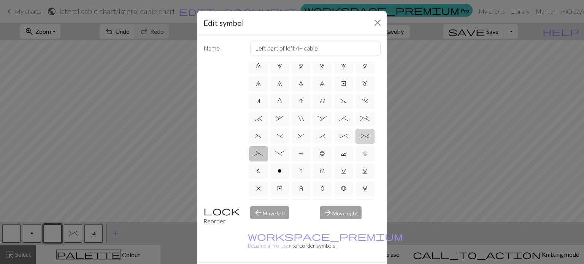
radio input "true"
type input "2 stitch left twist cable"
click at [345, 138] on span "^" at bounding box center [343, 136] width 9 height 6
click at [344, 188] on input "^" at bounding box center [341, 190] width 5 height 5
radio input "true"
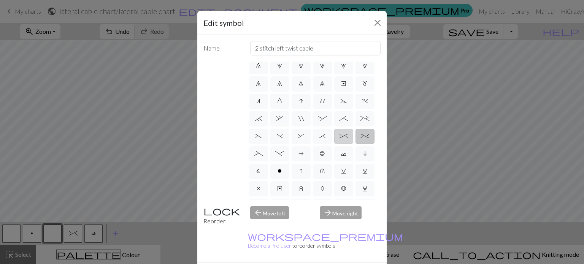
type input "2 stitch right twist cable"
click at [318, 137] on label "*" at bounding box center [322, 136] width 19 height 15
click at [319, 188] on input "*" at bounding box center [321, 190] width 5 height 5
radio input "true"
type input "right part of right 3+ stitch cable, wyib"
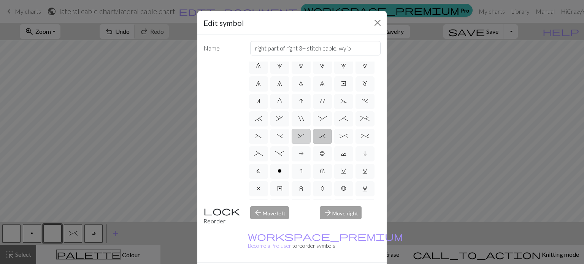
click at [304, 137] on span "&" at bounding box center [301, 136] width 7 height 6
click at [303, 188] on input "&" at bounding box center [300, 190] width 5 height 5
radio input "true"
type input "left part of right 3+ stitch cable, wyib"
click at [282, 135] on span ")" at bounding box center [280, 136] width 7 height 6
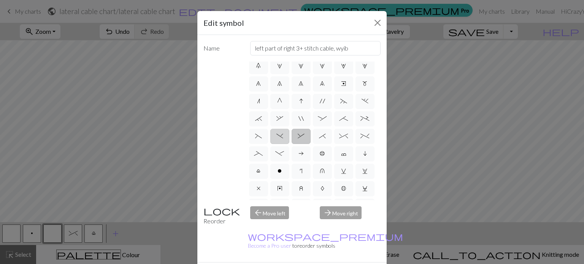
click at [282, 188] on input ")" at bounding box center [279, 190] width 5 height 5
radio input "true"
type input "right part of left 3+ stitch cable, wyif"
click at [258, 132] on label "(" at bounding box center [258, 136] width 19 height 15
click at [258, 188] on input "(" at bounding box center [257, 190] width 5 height 5
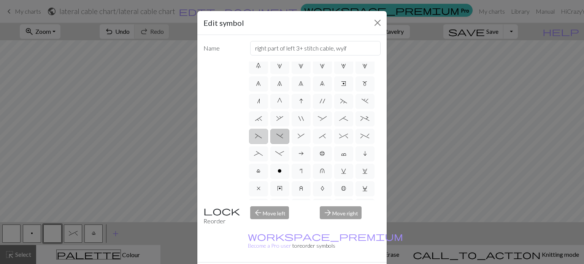
radio input "true"
type input "left part of left 3+ stitch cable, wyif"
click at [365, 117] on span "+" at bounding box center [365, 119] width 9 height 6
click at [365, 170] on input "+" at bounding box center [363, 172] width 5 height 5
radio input "true"
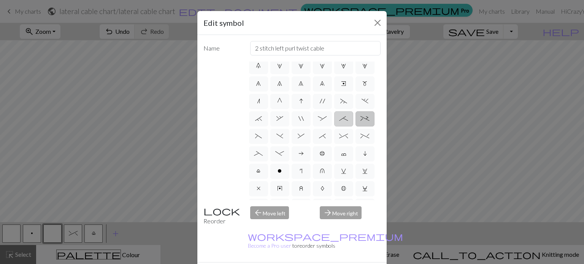
click at [344, 116] on span ";" at bounding box center [343, 119] width 9 height 6
click at [344, 170] on input ";" at bounding box center [341, 172] width 5 height 5
click at [325, 120] on span ":" at bounding box center [322, 119] width 9 height 6
click at [323, 170] on input ":" at bounding box center [320, 172] width 5 height 5
click at [302, 119] on span """ at bounding box center [301, 119] width 5 height 6
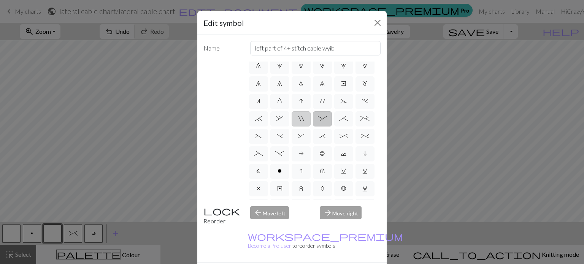
click at [302, 170] on input """ at bounding box center [301, 172] width 5 height 5
click at [280, 117] on span "," at bounding box center [280, 119] width 7 height 6
click at [280, 170] on input "," at bounding box center [279, 172] width 5 height 5
click at [262, 119] on label "`" at bounding box center [258, 118] width 19 height 15
click at [260, 170] on input "`" at bounding box center [257, 172] width 5 height 5
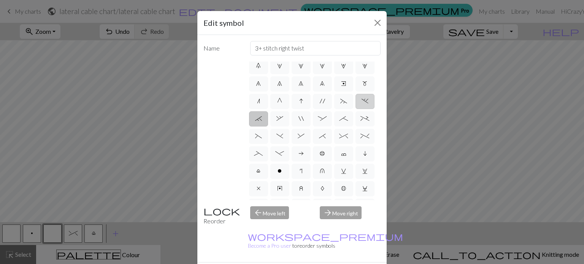
click at [363, 101] on span "." at bounding box center [365, 101] width 7 height 6
click at [363, 153] on input "." at bounding box center [364, 155] width 5 height 5
click at [345, 102] on span "~" at bounding box center [343, 101] width 7 height 6
click at [345, 153] on input "~" at bounding box center [342, 155] width 5 height 5
click at [278, 118] on span "," at bounding box center [280, 119] width 7 height 6
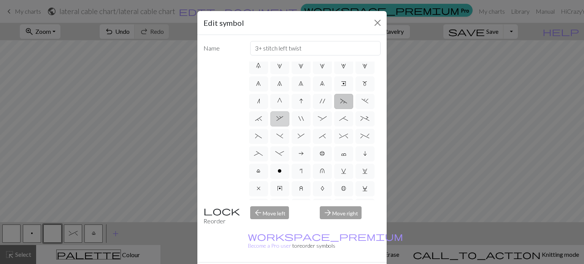
click at [278, 170] on input "," at bounding box center [279, 172] width 5 height 5
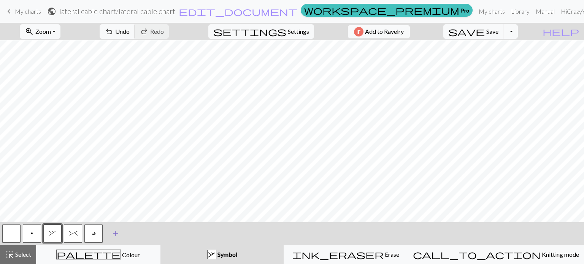
click at [115, 233] on span "add" at bounding box center [115, 234] width 9 height 11
click at [29, 232] on button "p" at bounding box center [32, 234] width 18 height 18
click at [33, 231] on button "p" at bounding box center [32, 234] width 18 height 18
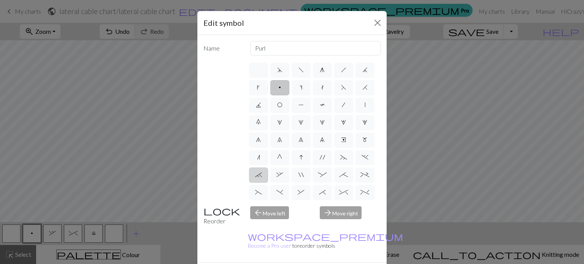
click at [261, 175] on span "`" at bounding box center [258, 175] width 7 height 6
click at [260, 175] on input "`" at bounding box center [257, 172] width 5 height 5
click at [299, 175] on span """ at bounding box center [301, 175] width 5 height 6
click at [299, 175] on input """ at bounding box center [301, 172] width 5 height 5
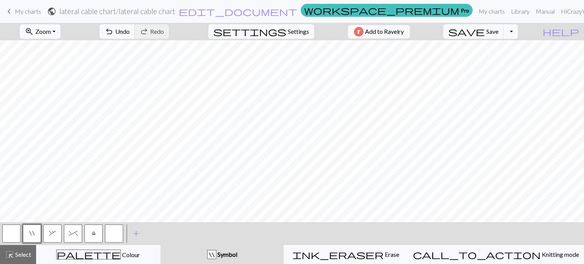
click at [15, 232] on button "button" at bounding box center [11, 234] width 18 height 18
click at [16, 229] on button "button" at bounding box center [11, 234] width 18 height 18
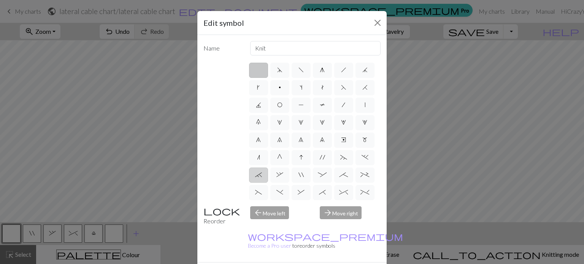
click at [258, 175] on span "`" at bounding box center [258, 175] width 7 height 6
click at [258, 175] on input "`" at bounding box center [257, 172] width 5 height 5
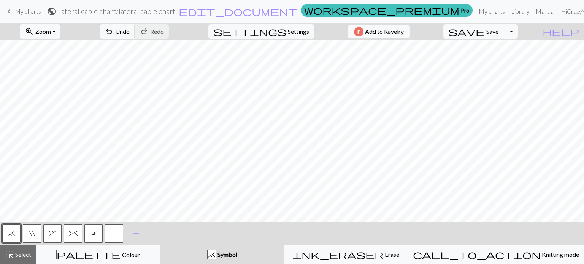
click at [116, 238] on button "button" at bounding box center [114, 234] width 18 height 18
click at [117, 235] on button "button" at bounding box center [114, 234] width 18 height 18
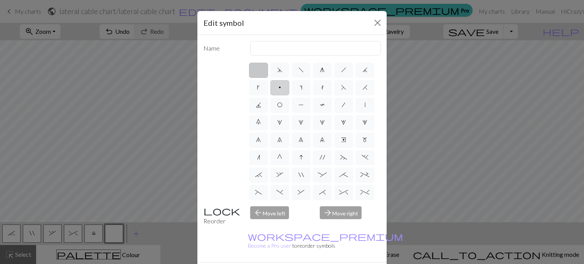
click at [284, 86] on label "p" at bounding box center [279, 87] width 19 height 15
click at [284, 86] on input "p" at bounding box center [281, 85] width 5 height 5
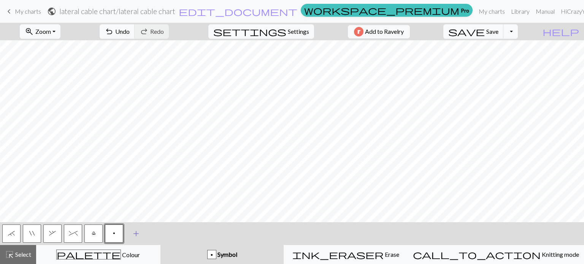
click at [137, 237] on span "add" at bounding box center [136, 234] width 9 height 11
click at [158, 233] on span "add" at bounding box center [156, 234] width 9 height 11
click at [114, 29] on span "undo" at bounding box center [109, 31] width 9 height 11
click at [290, 30] on span "Settings" at bounding box center [298, 31] width 21 height 9
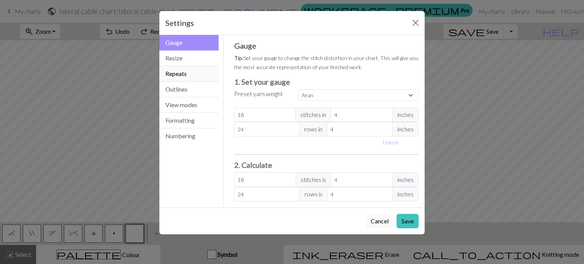
click at [177, 74] on button "Repeats" at bounding box center [188, 74] width 59 height 16
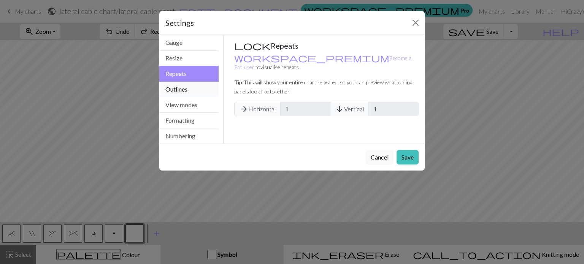
click at [183, 85] on button "Outlines" at bounding box center [188, 90] width 59 height 16
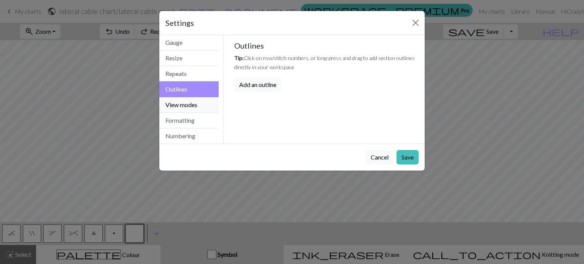
click at [186, 105] on button "View modes" at bounding box center [188, 105] width 59 height 16
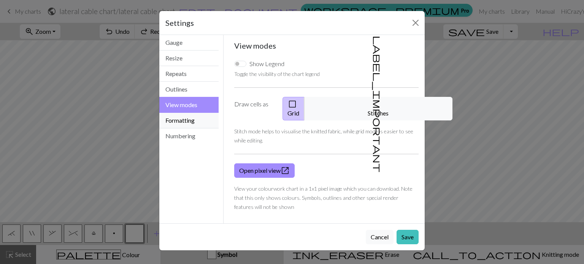
click at [191, 123] on button "Formatting" at bounding box center [188, 121] width 59 height 16
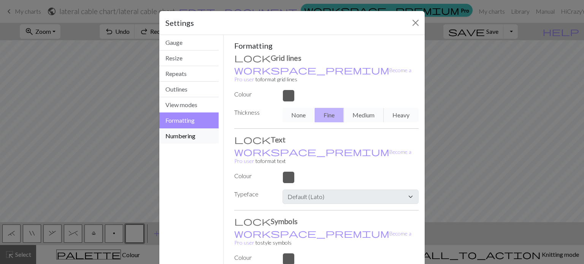
click at [188, 137] on button "Numbering" at bounding box center [188, 136] width 59 height 15
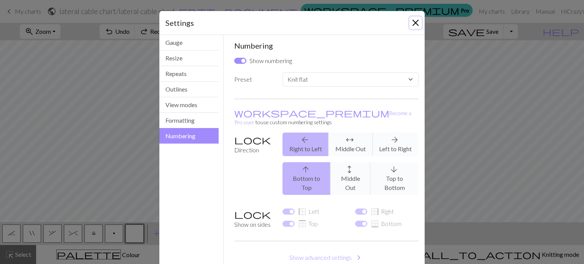
click at [417, 22] on button "Close" at bounding box center [416, 23] width 12 height 12
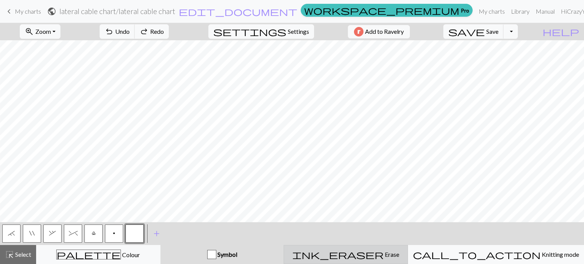
click at [365, 260] on button "ink_eraser Erase Erase" at bounding box center [346, 254] width 124 height 19
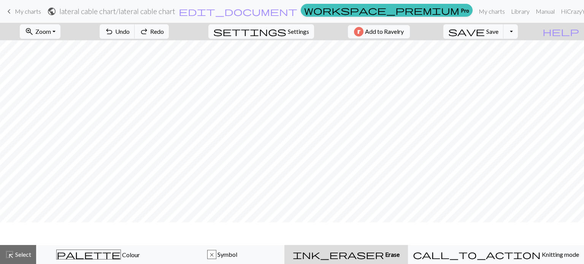
scroll to position [514, 672]
drag, startPoint x: 11, startPoint y: 255, endPoint x: 14, endPoint y: 252, distance: 4.6
click at [11, 255] on span "highlight_alt" at bounding box center [9, 255] width 9 height 11
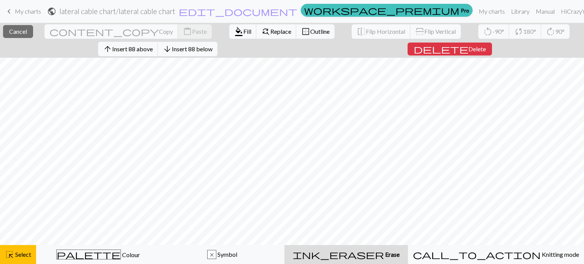
click at [384, 254] on span "Erase" at bounding box center [392, 254] width 16 height 7
click at [453, 49] on span "delete" at bounding box center [441, 49] width 55 height 11
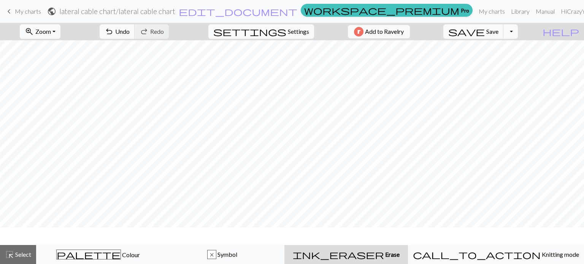
scroll to position [0, 672]
click at [130, 32] on span "Undo" at bounding box center [122, 31] width 14 height 7
click at [114, 29] on span "undo" at bounding box center [109, 31] width 9 height 11
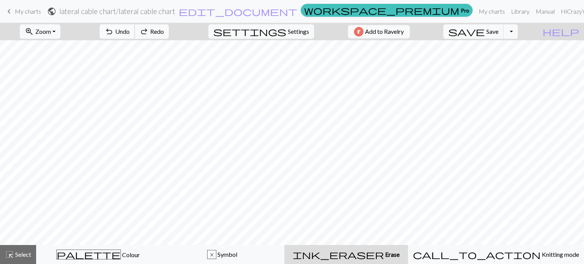
click at [114, 29] on span "undo" at bounding box center [109, 31] width 9 height 11
click at [114, 30] on span "undo" at bounding box center [109, 31] width 9 height 11
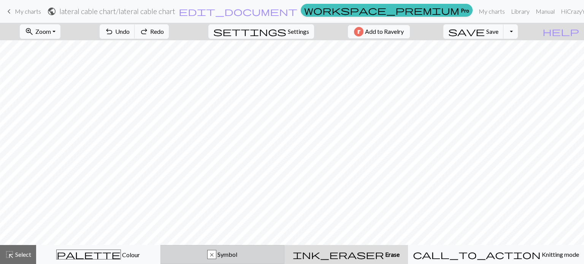
click at [237, 255] on span "Symbol" at bounding box center [226, 254] width 21 height 7
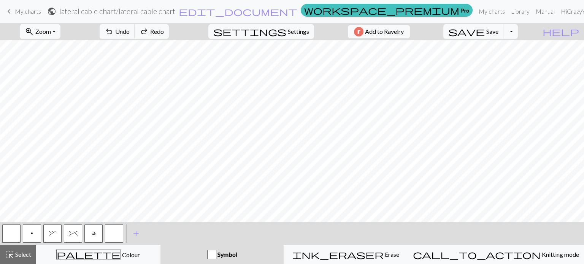
click at [32, 232] on span "p" at bounding box center [32, 234] width 2 height 6
drag, startPoint x: 118, startPoint y: 235, endPoint x: 134, endPoint y: 223, distance: 20.3
click at [118, 235] on button "button" at bounding box center [114, 234] width 18 height 18
click at [38, 239] on button "p" at bounding box center [32, 234] width 18 height 18
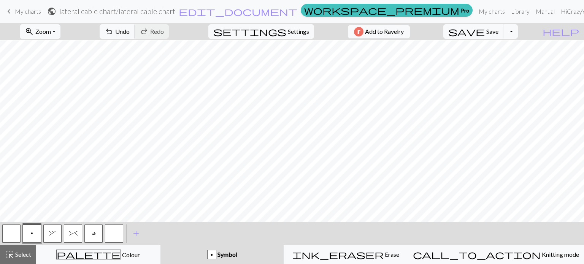
click at [113, 236] on button "button" at bounding box center [114, 234] width 18 height 18
click at [115, 235] on button "button" at bounding box center [114, 234] width 18 height 18
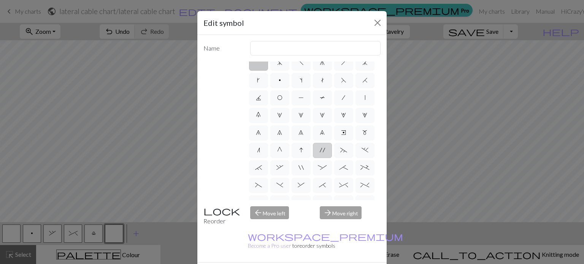
scroll to position [8, 0]
click at [342, 148] on span "~" at bounding box center [343, 150] width 7 height 6
click at [342, 153] on input "~" at bounding box center [342, 155] width 5 height 5
click at [324, 169] on span ":" at bounding box center [322, 167] width 9 height 6
click at [323, 170] on input ":" at bounding box center [320, 172] width 5 height 5
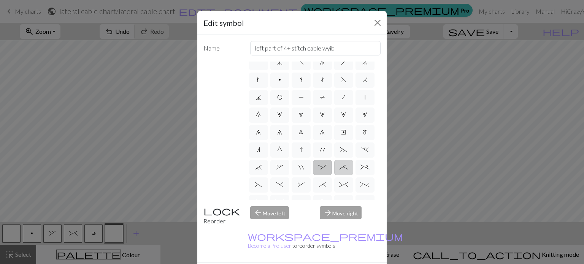
click at [343, 169] on span ";" at bounding box center [343, 167] width 9 height 6
click at [343, 170] on input ";" at bounding box center [341, 172] width 5 height 5
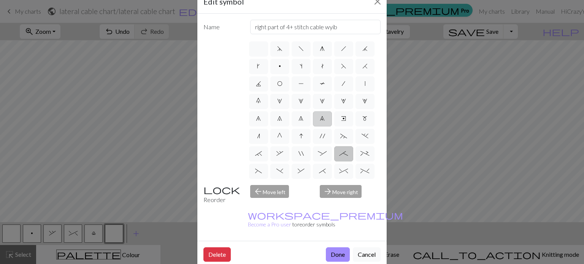
scroll to position [0, 0]
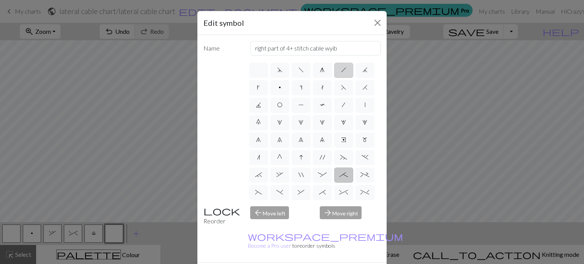
click at [343, 69] on span "h" at bounding box center [343, 70] width 5 height 6
click at [343, 69] on input "h" at bounding box center [343, 67] width 5 height 5
click at [344, 105] on span "/" at bounding box center [343, 105] width 3 height 6
click at [344, 105] on input "/" at bounding box center [344, 102] width 5 height 5
click at [342, 100] on label "/" at bounding box center [343, 105] width 19 height 15
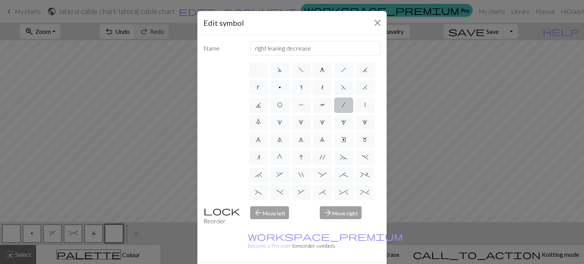
click at [342, 100] on input "/" at bounding box center [344, 102] width 5 height 5
click at [363, 107] on label "|" at bounding box center [365, 105] width 19 height 15
click at [365, 105] on input "|" at bounding box center [367, 102] width 5 height 5
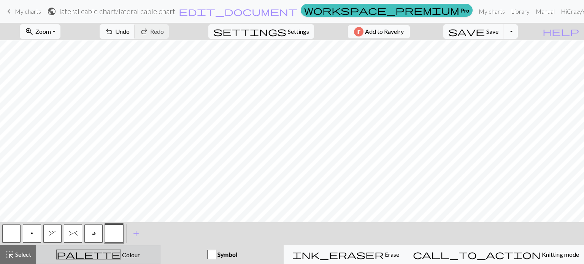
click at [128, 255] on div "palette Colour Colour" at bounding box center [98, 255] width 115 height 10
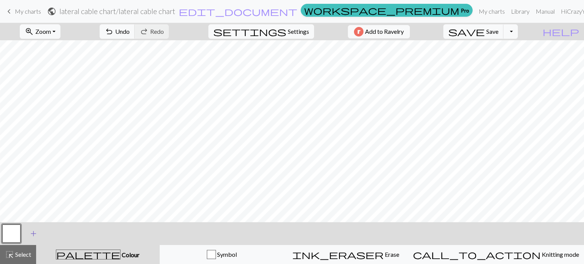
click at [36, 234] on span "add" at bounding box center [33, 234] width 9 height 11
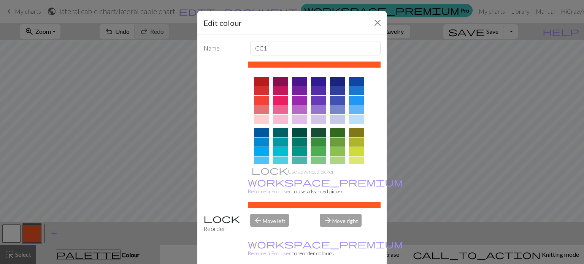
click at [356, 100] on div at bounding box center [356, 100] width 15 height 9
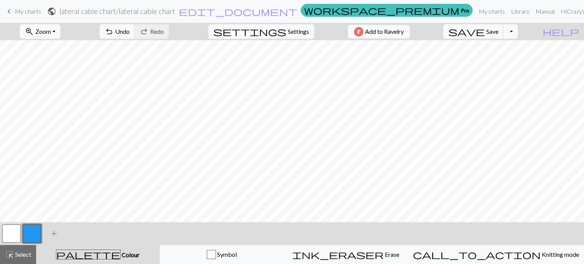
click at [55, 233] on span "add" at bounding box center [53, 234] width 9 height 11
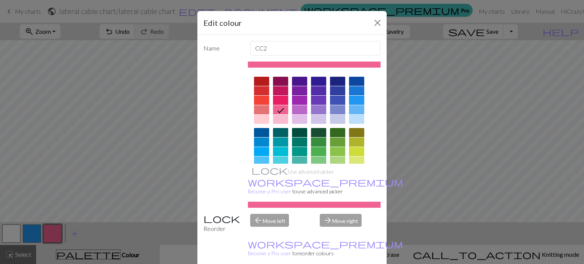
click at [299, 99] on div at bounding box center [299, 100] width 15 height 9
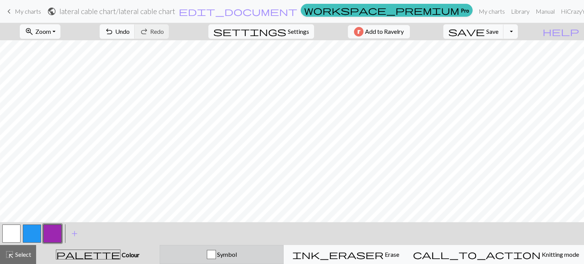
click at [237, 256] on span "Symbol" at bounding box center [226, 254] width 21 height 7
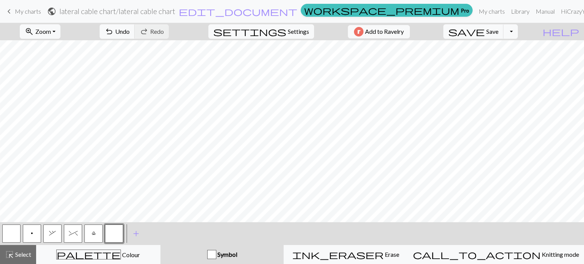
click at [36, 234] on button "p" at bounding box center [32, 234] width 18 height 18
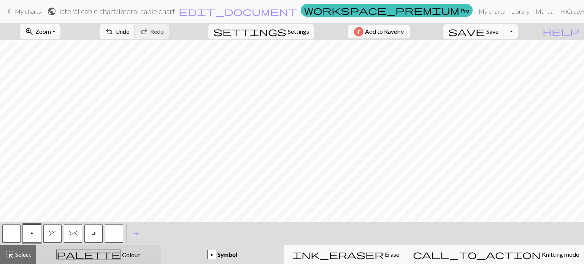
click at [126, 253] on div "palette Colour Colour" at bounding box center [98, 255] width 115 height 10
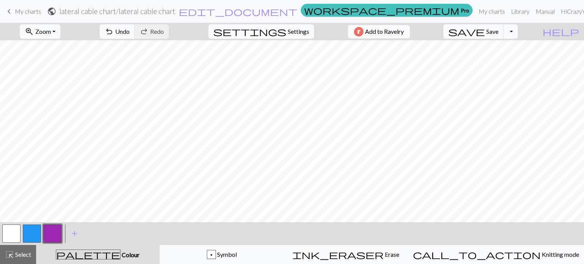
click at [10, 233] on button "button" at bounding box center [11, 234] width 18 height 18
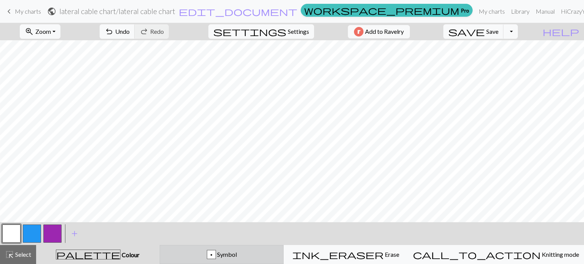
click at [221, 256] on div "p Symbol" at bounding box center [222, 254] width 115 height 9
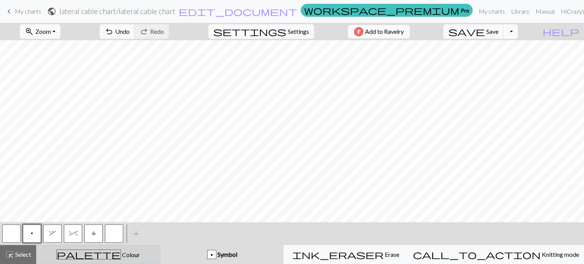
click at [78, 255] on div "palette Colour Colour" at bounding box center [98, 255] width 115 height 10
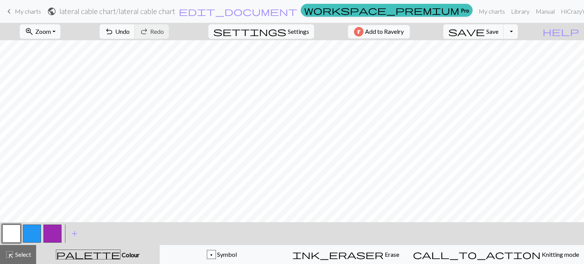
click at [13, 235] on button "button" at bounding box center [11, 234] width 18 height 18
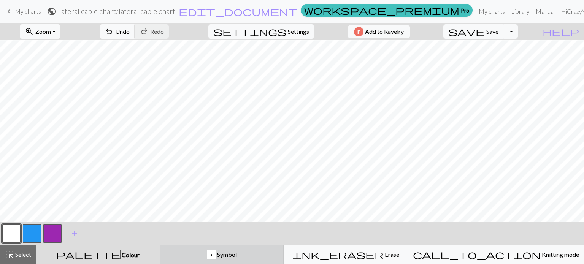
click at [258, 252] on div "p Symbol" at bounding box center [222, 254] width 115 height 9
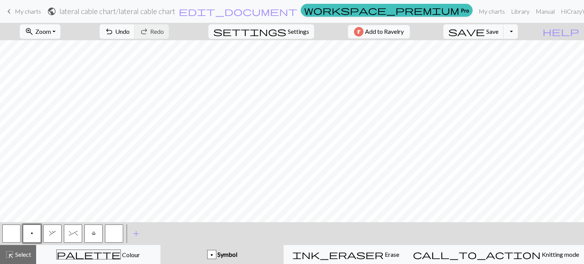
click at [32, 233] on span "p" at bounding box center [32, 234] width 2 height 6
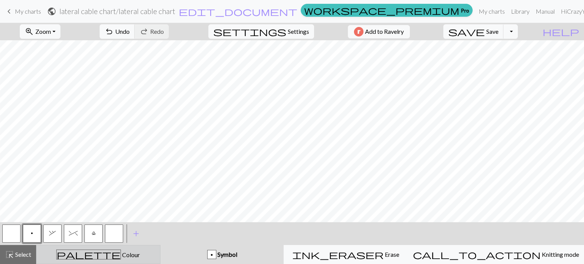
click at [121, 257] on span "Colour" at bounding box center [130, 254] width 19 height 7
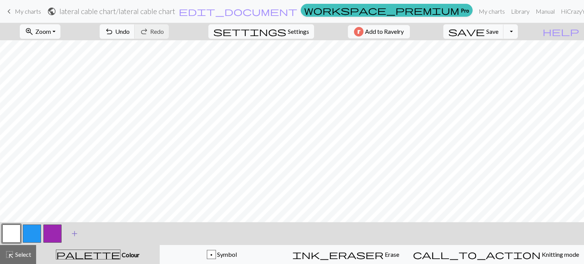
click at [74, 235] on span "add" at bounding box center [74, 234] width 9 height 11
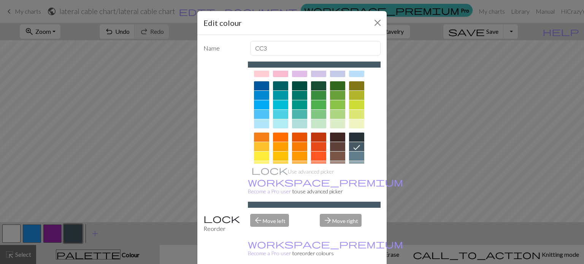
scroll to position [42, 0]
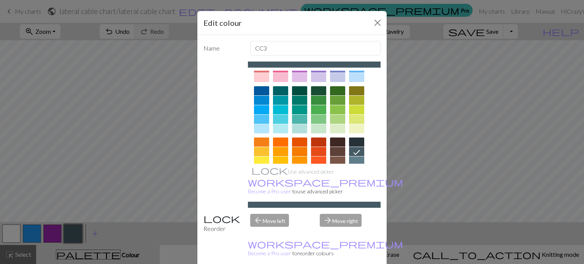
click at [359, 90] on div at bounding box center [356, 90] width 15 height 9
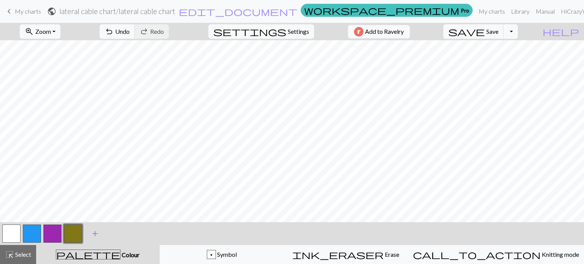
click at [94, 235] on span "add" at bounding box center [95, 234] width 9 height 11
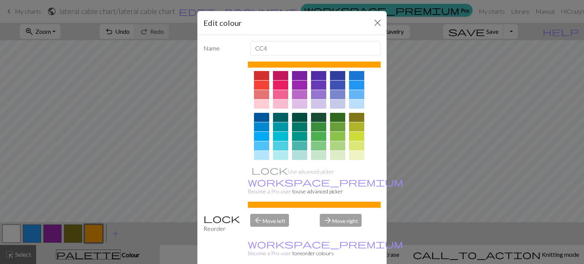
scroll to position [16, 0]
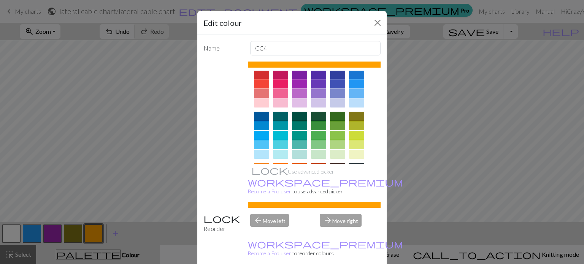
click at [318, 134] on div at bounding box center [318, 135] width 15 height 9
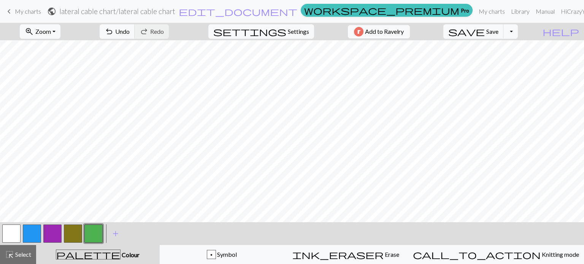
click at [33, 235] on button "button" at bounding box center [32, 234] width 18 height 18
click at [32, 232] on button "button" at bounding box center [32, 234] width 18 height 18
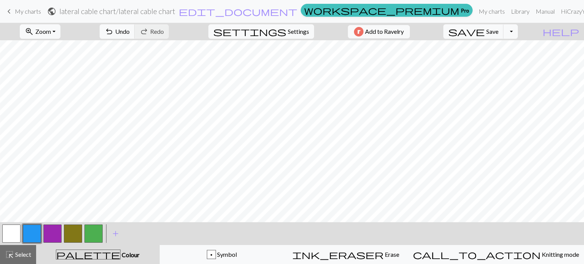
click at [51, 233] on button "button" at bounding box center [52, 234] width 18 height 18
click at [54, 238] on button "button" at bounding box center [52, 234] width 18 height 18
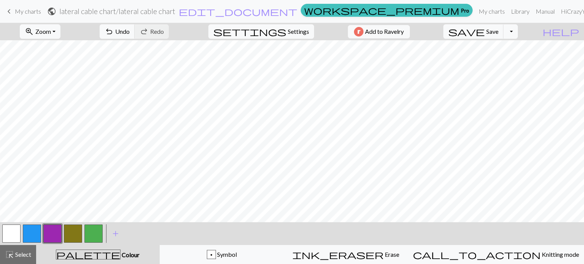
click at [15, 234] on button "button" at bounding box center [11, 234] width 18 height 18
click at [13, 232] on button "button" at bounding box center [11, 234] width 18 height 18
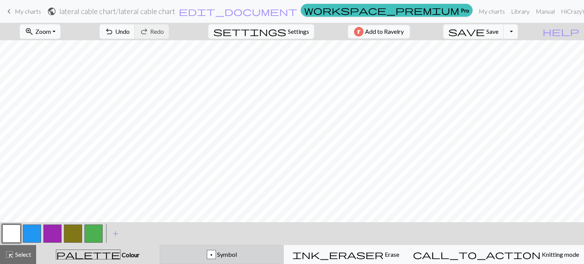
click at [237, 256] on span "Symbol" at bounding box center [226, 254] width 21 height 7
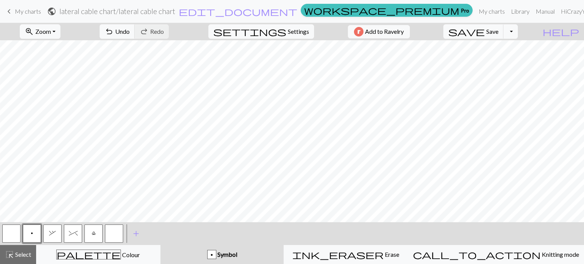
click at [29, 234] on button "p" at bounding box center [32, 234] width 18 height 18
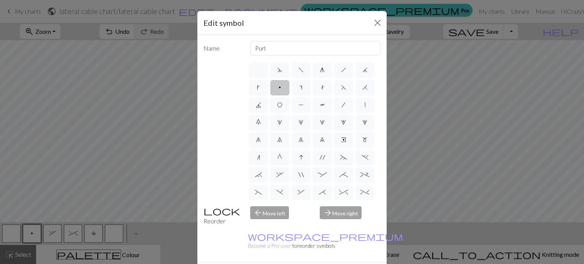
drag, startPoint x: 336, startPoint y: 259, endPoint x: 310, endPoint y: 243, distance: 30.4
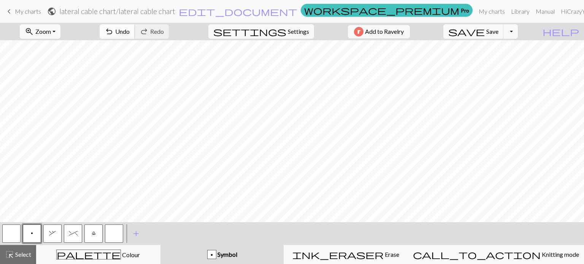
click at [130, 30] on span "Undo" at bounding box center [122, 31] width 14 height 7
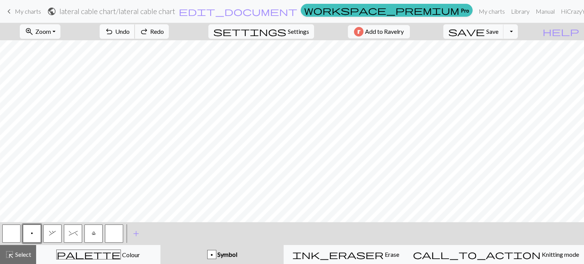
click at [130, 30] on span "Undo" at bounding box center [122, 31] width 14 height 7
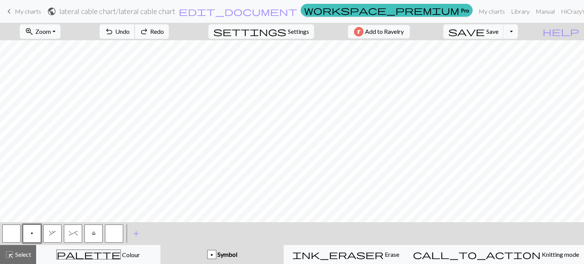
click at [130, 30] on span "Undo" at bounding box center [122, 31] width 14 height 7
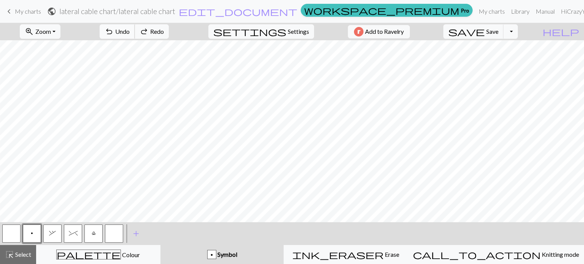
click at [130, 30] on span "Undo" at bounding box center [122, 31] width 14 height 7
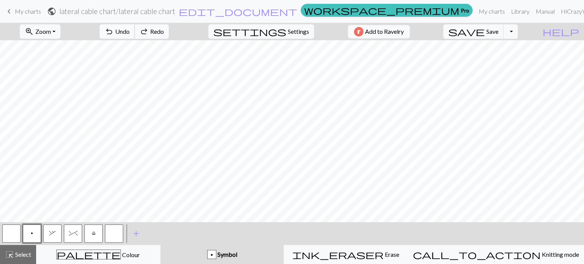
click at [130, 30] on span "Undo" at bounding box center [122, 31] width 14 height 7
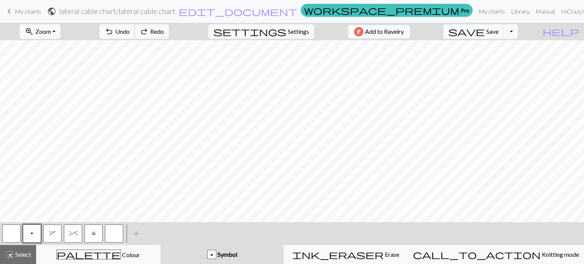
click at [130, 30] on span "Undo" at bounding box center [122, 31] width 14 height 7
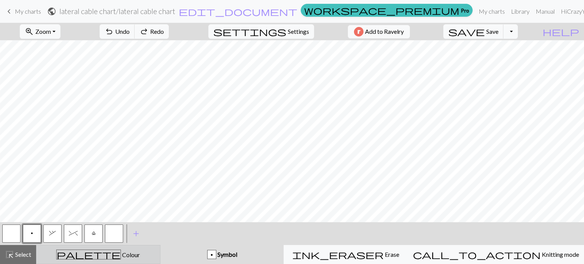
click at [124, 257] on div "palette Colour Colour" at bounding box center [98, 255] width 115 height 10
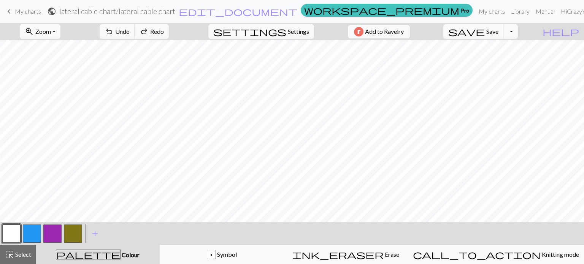
click at [33, 232] on button "button" at bounding box center [32, 234] width 18 height 18
click at [37, 233] on button "button" at bounding box center [32, 234] width 18 height 18
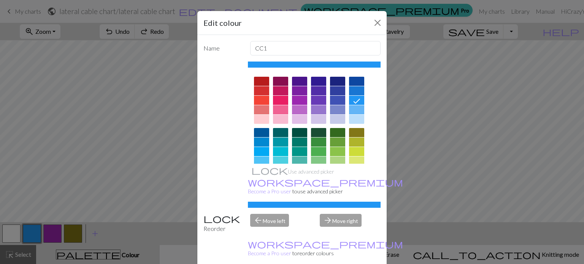
drag, startPoint x: 343, startPoint y: 258, endPoint x: 346, endPoint y: 240, distance: 17.8
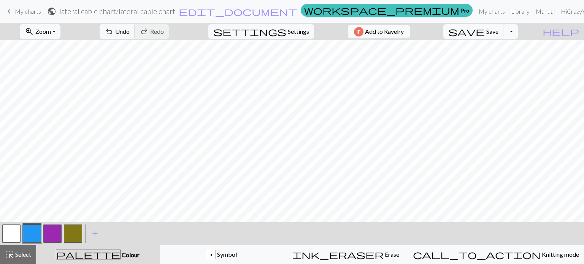
click at [54, 235] on button "button" at bounding box center [52, 234] width 18 height 18
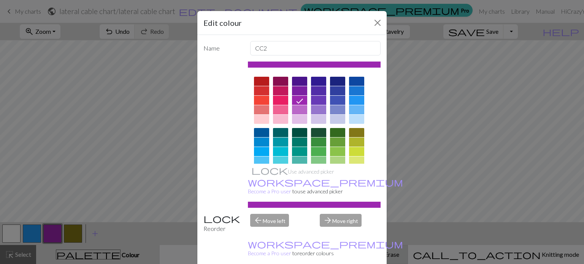
drag, startPoint x: 337, startPoint y: 259, endPoint x: 339, endPoint y: 249, distance: 10.1
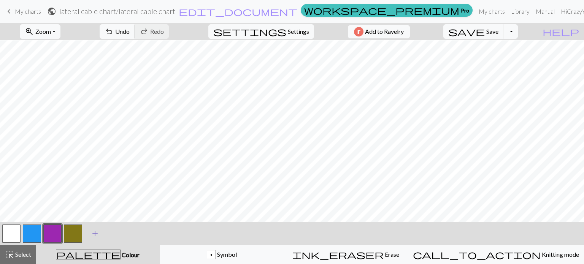
click at [97, 235] on span "add" at bounding box center [95, 234] width 9 height 11
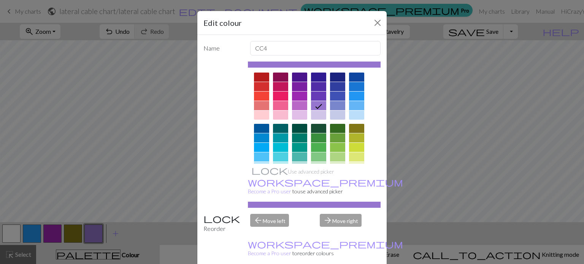
scroll to position [0, 0]
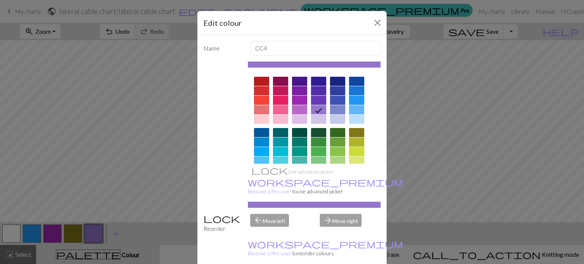
click at [261, 89] on div at bounding box center [261, 90] width 15 height 9
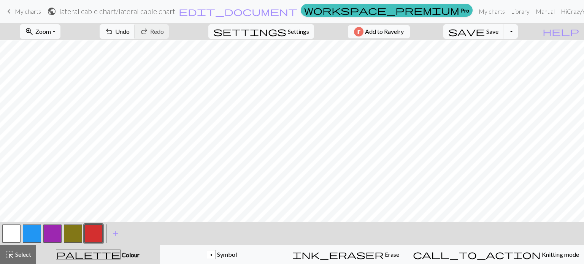
click at [7, 233] on button "button" at bounding box center [11, 234] width 18 height 18
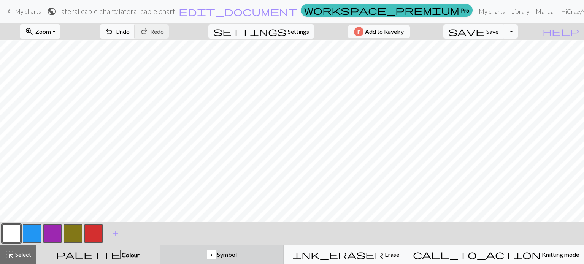
click at [265, 255] on div "p Symbol" at bounding box center [222, 254] width 115 height 9
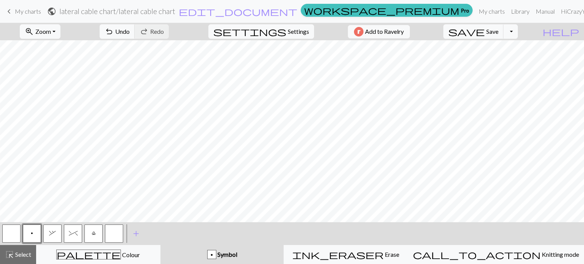
click at [33, 235] on span "p" at bounding box center [32, 234] width 2 height 6
click at [31, 235] on span "p" at bounding box center [32, 234] width 2 height 6
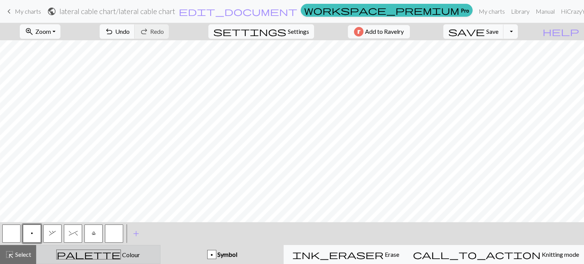
click at [123, 256] on div "palette Colour Colour" at bounding box center [98, 255] width 115 height 10
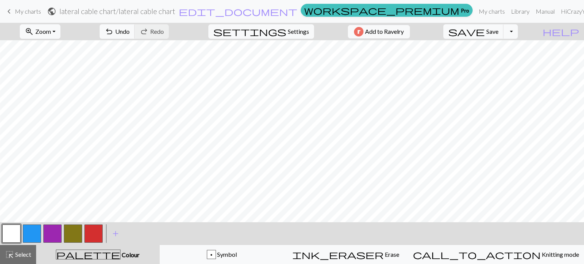
click at [72, 234] on button "button" at bounding box center [73, 234] width 18 height 18
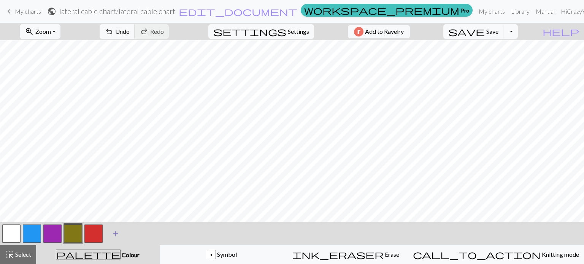
click at [115, 233] on span "add" at bounding box center [115, 234] width 9 height 11
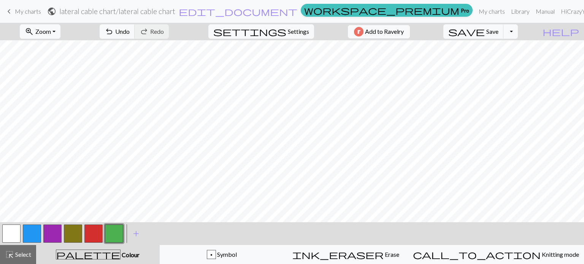
click at [96, 237] on button "button" at bounding box center [93, 234] width 18 height 18
click at [89, 235] on button "button" at bounding box center [93, 234] width 18 height 18
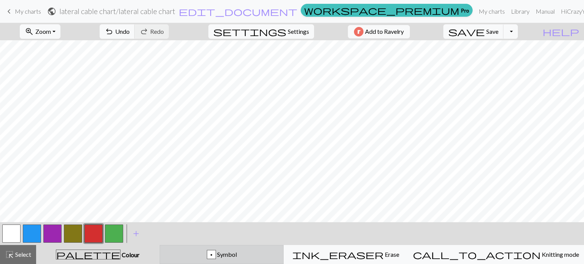
drag, startPoint x: 231, startPoint y: 253, endPoint x: 218, endPoint y: 256, distance: 13.2
click at [216, 253] on div "p" at bounding box center [211, 255] width 8 height 9
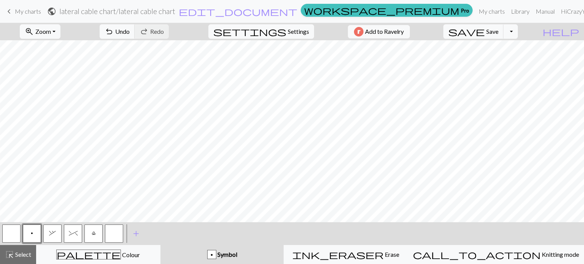
click at [29, 230] on button "p" at bounding box center [32, 234] width 18 height 18
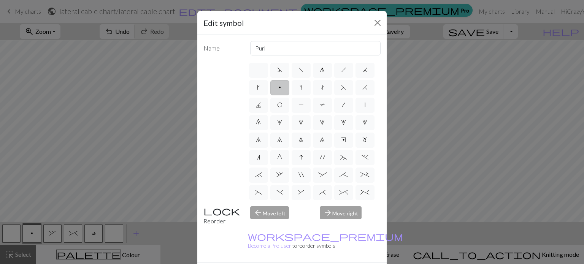
click at [30, 231] on div "Edit symbol Name Purl d f g h j k p s t F H J O P T / | 0 1 2 3 4 5 6 7 8 9 e m…" at bounding box center [292, 132] width 584 height 264
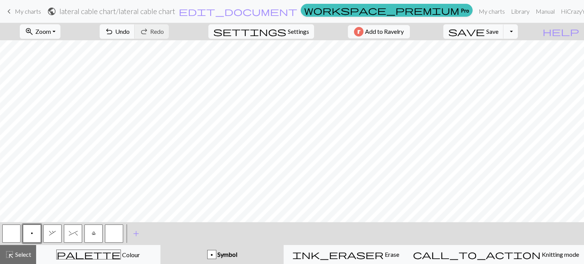
click at [31, 236] on span "p" at bounding box center [32, 234] width 2 height 6
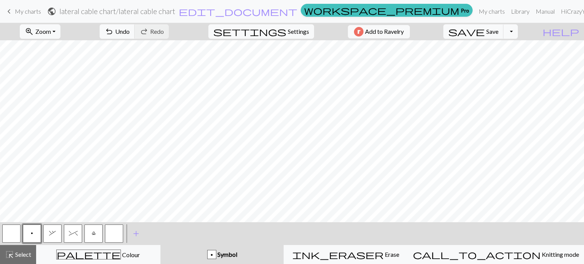
scroll to position [520, 672]
click at [130, 32] on span "Undo" at bounding box center [122, 31] width 14 height 7
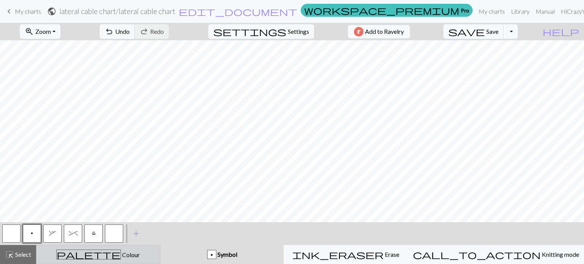
click at [122, 259] on div "palette Colour Colour" at bounding box center [98, 255] width 115 height 10
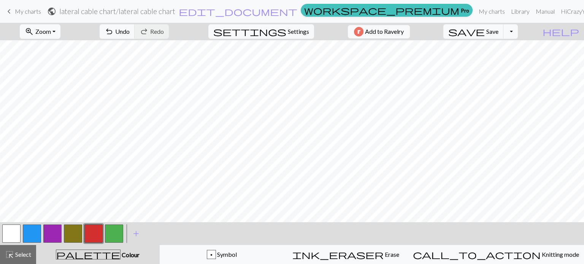
click at [96, 231] on button "button" at bounding box center [93, 234] width 18 height 18
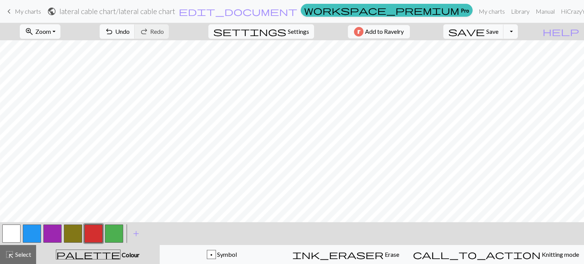
click at [72, 235] on button "button" at bounding box center [73, 234] width 18 height 18
click at [72, 234] on button "button" at bounding box center [73, 234] width 18 height 18
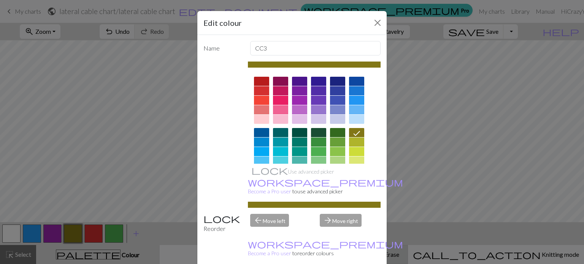
drag, startPoint x: 337, startPoint y: 258, endPoint x: 319, endPoint y: 253, distance: 18.7
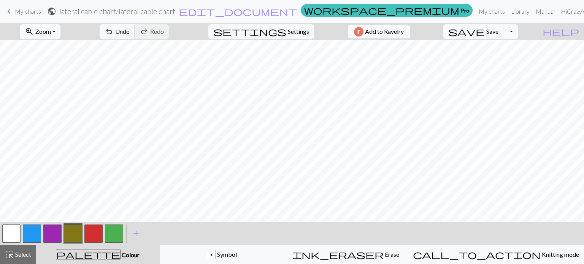
click at [111, 237] on button "button" at bounding box center [114, 234] width 18 height 18
click at [110, 236] on button "button" at bounding box center [114, 234] width 18 height 18
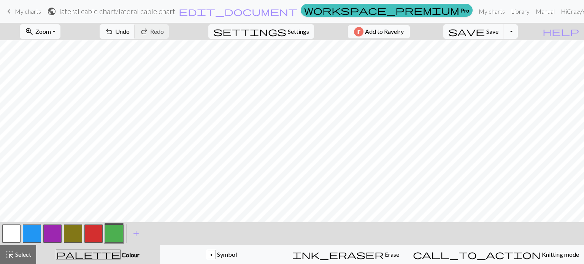
click at [34, 236] on button "button" at bounding box center [32, 234] width 18 height 18
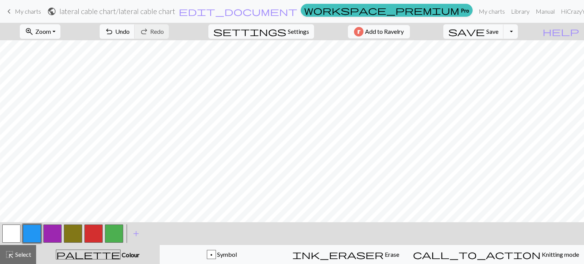
click at [61, 236] on button "button" at bounding box center [52, 234] width 18 height 18
click at [57, 234] on button "button" at bounding box center [52, 234] width 18 height 18
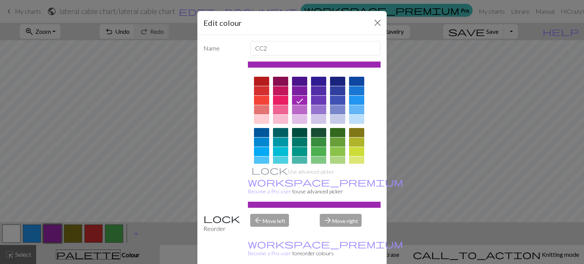
drag, startPoint x: 336, startPoint y: 258, endPoint x: 349, endPoint y: 243, distance: 19.7
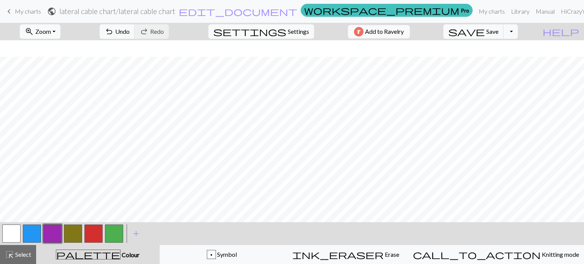
scroll to position [536, 672]
click at [10, 234] on button "button" at bounding box center [11, 234] width 18 height 18
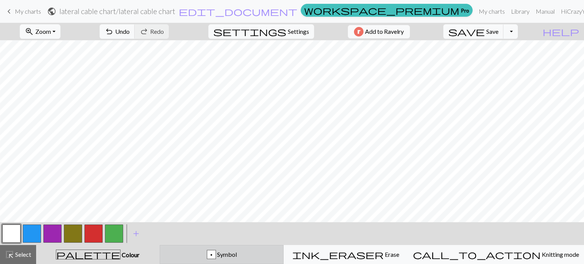
click at [237, 256] on span "Symbol" at bounding box center [226, 254] width 21 height 7
